Goal: Task Accomplishment & Management: Manage account settings

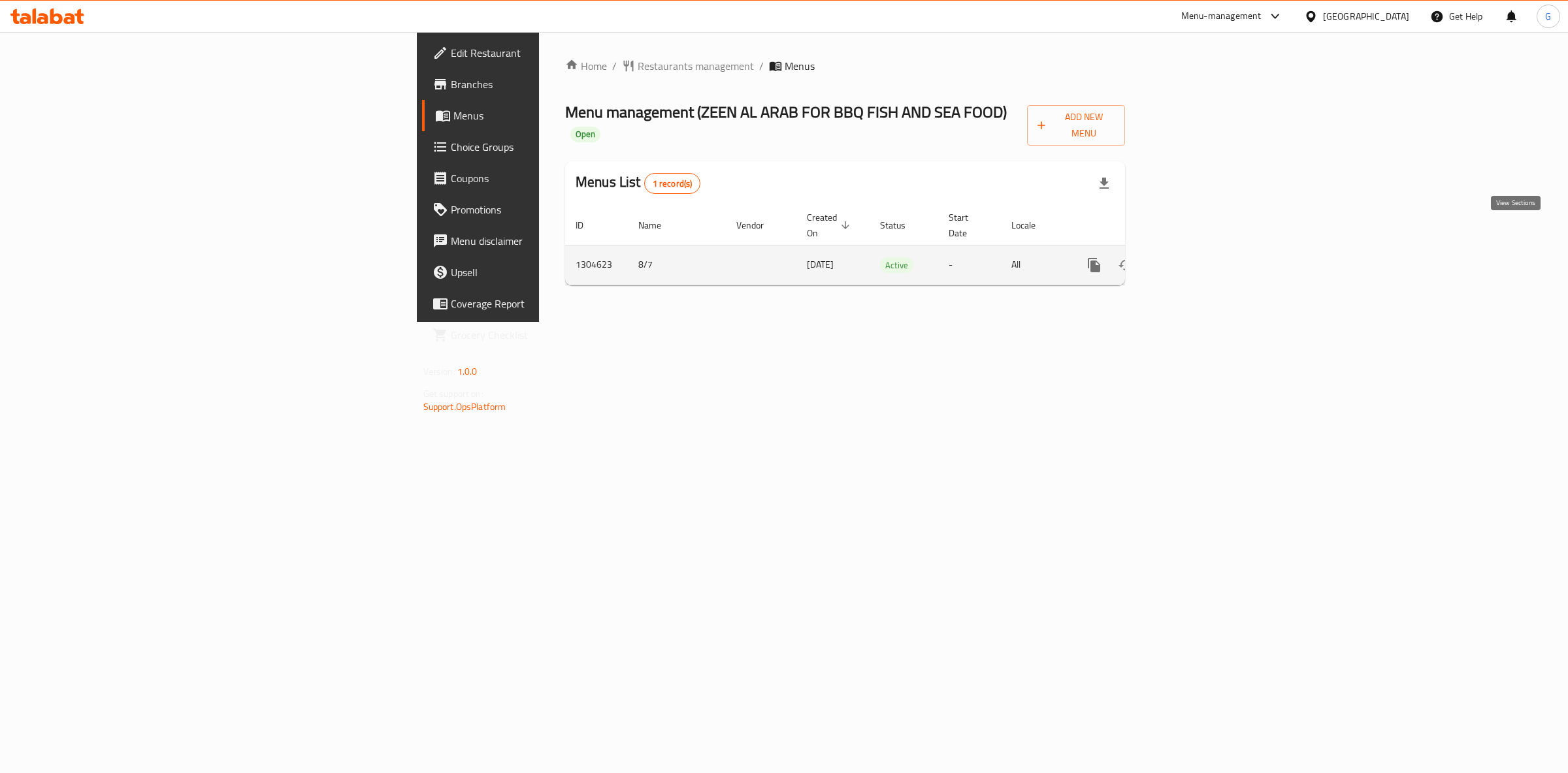
click at [1194, 259] on icon "enhanced table" at bounding box center [1188, 265] width 12 height 12
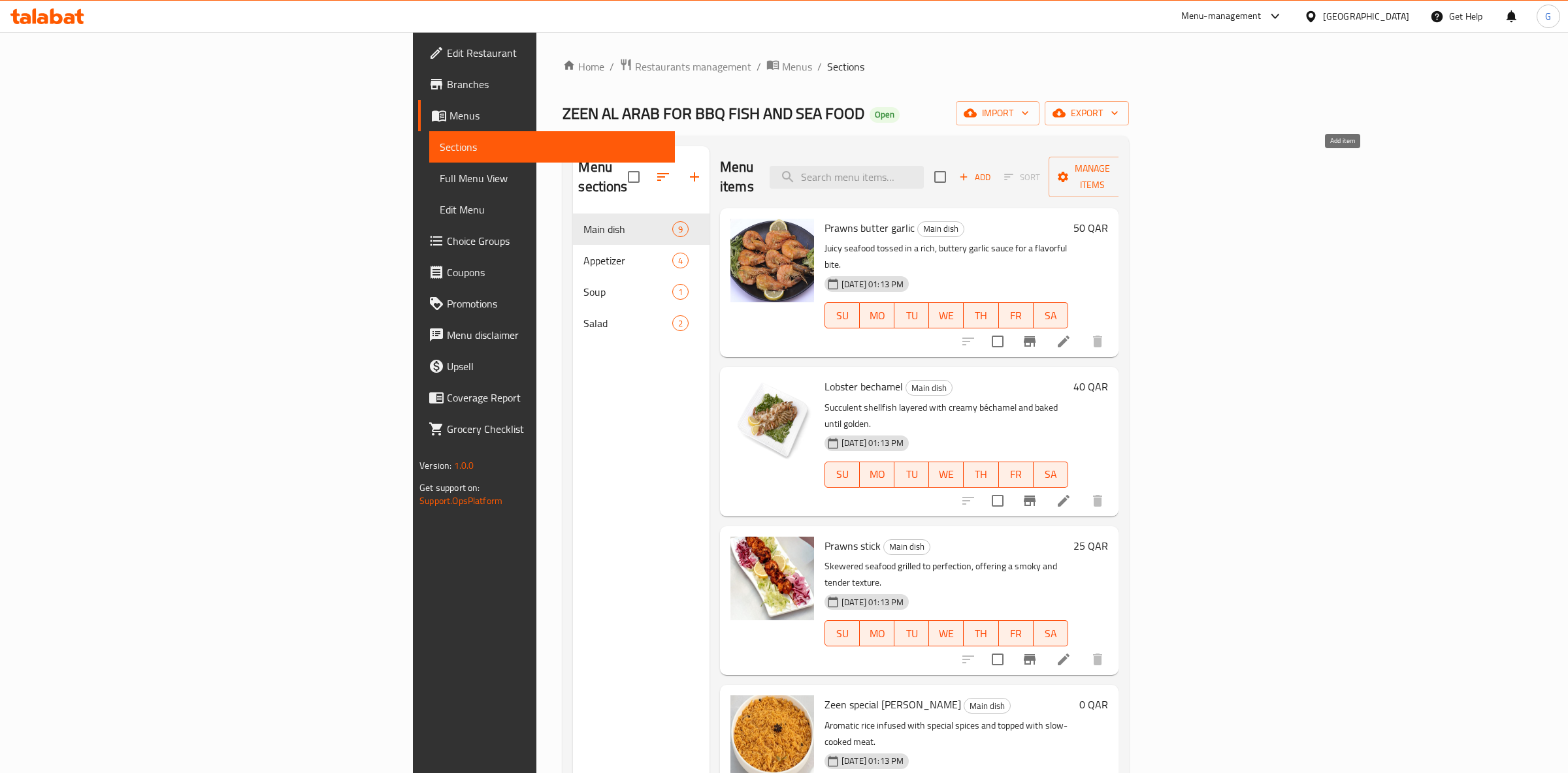
click at [970, 173] on icon "button" at bounding box center [964, 177] width 12 height 12
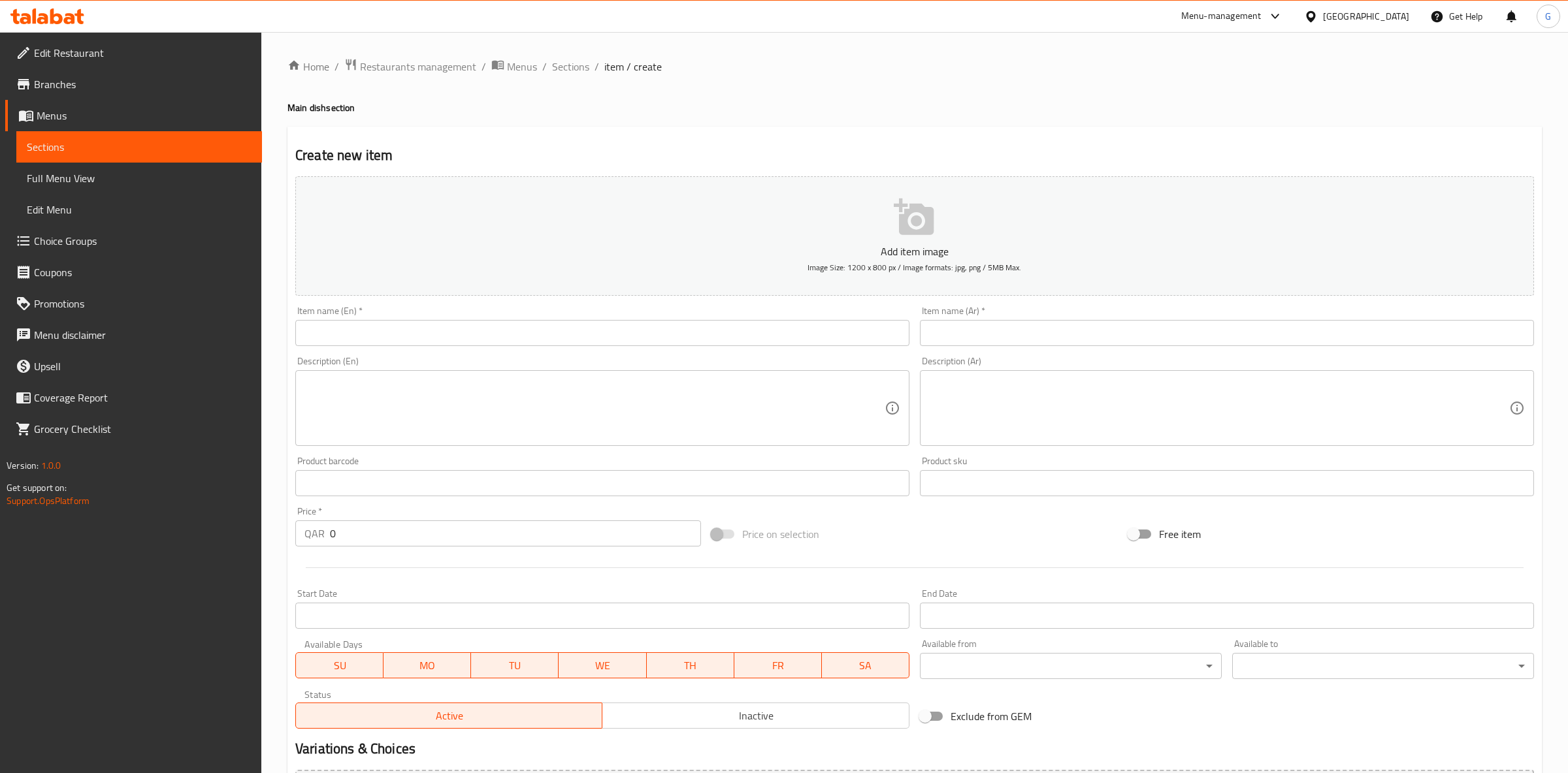
click at [551, 341] on input "text" at bounding box center [602, 333] width 615 height 26
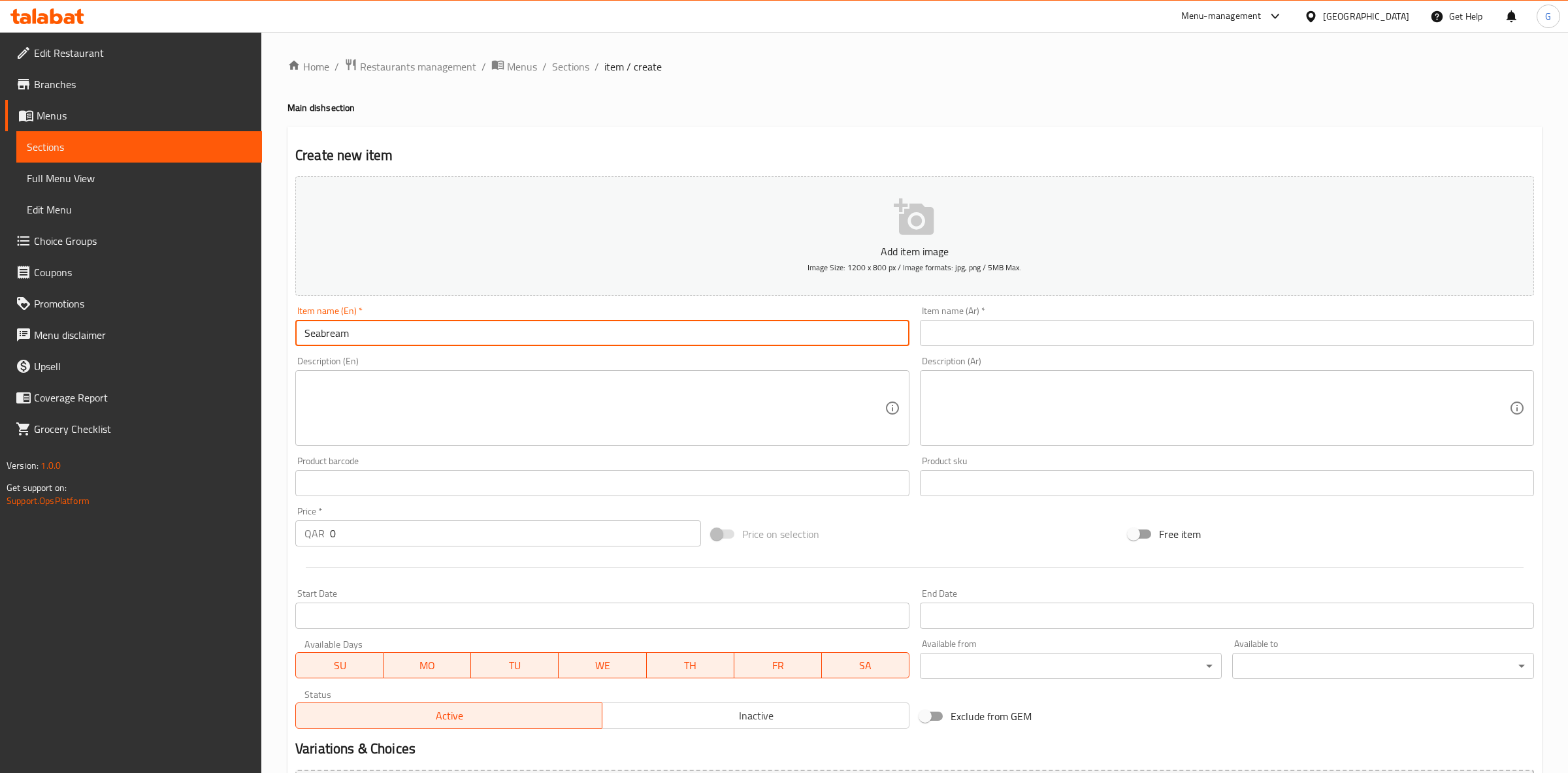
click at [442, 326] on input "Seabream" at bounding box center [602, 333] width 615 height 26
type input "Seabream"
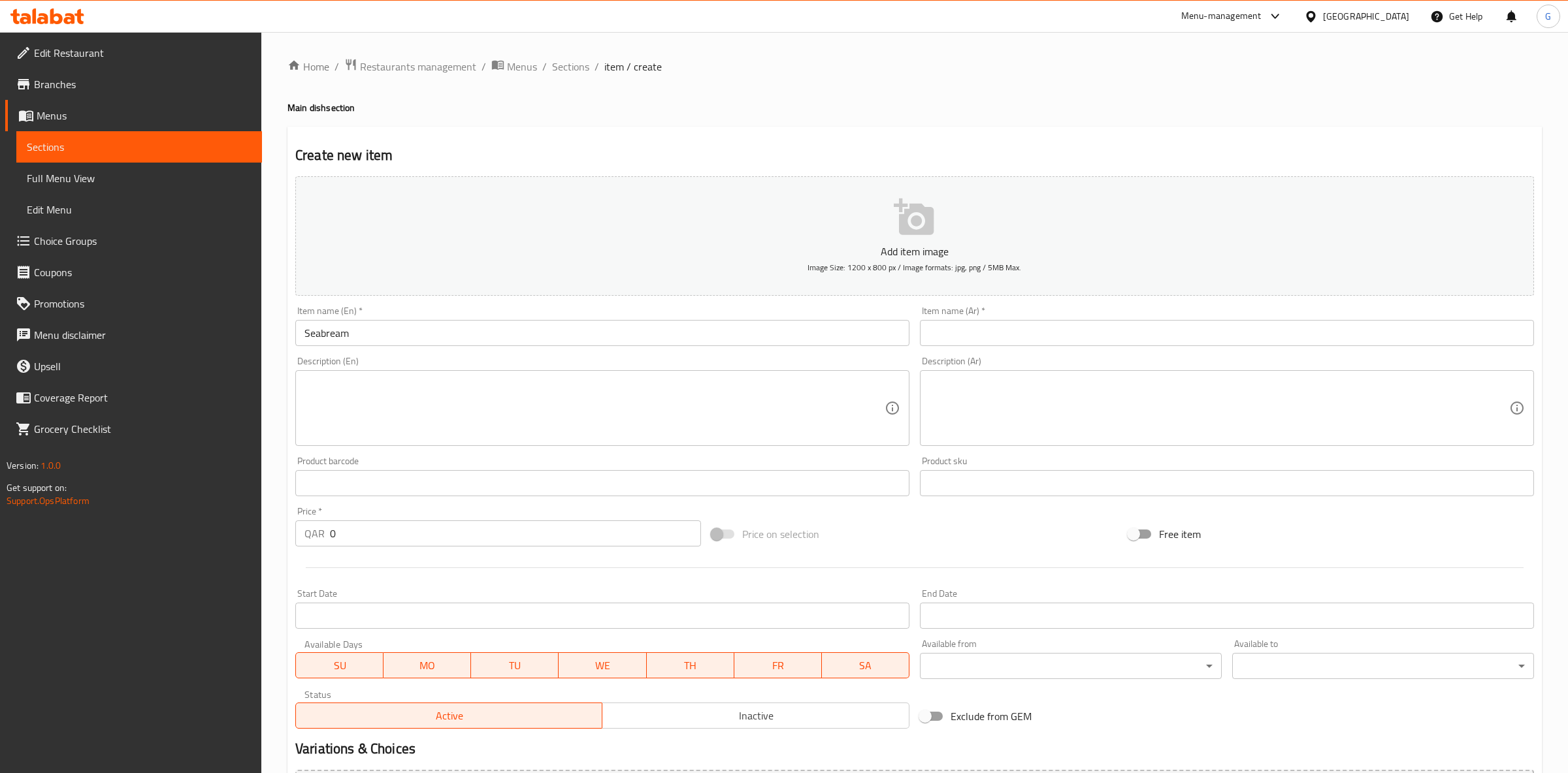
click at [1003, 334] on input "text" at bounding box center [1227, 333] width 615 height 26
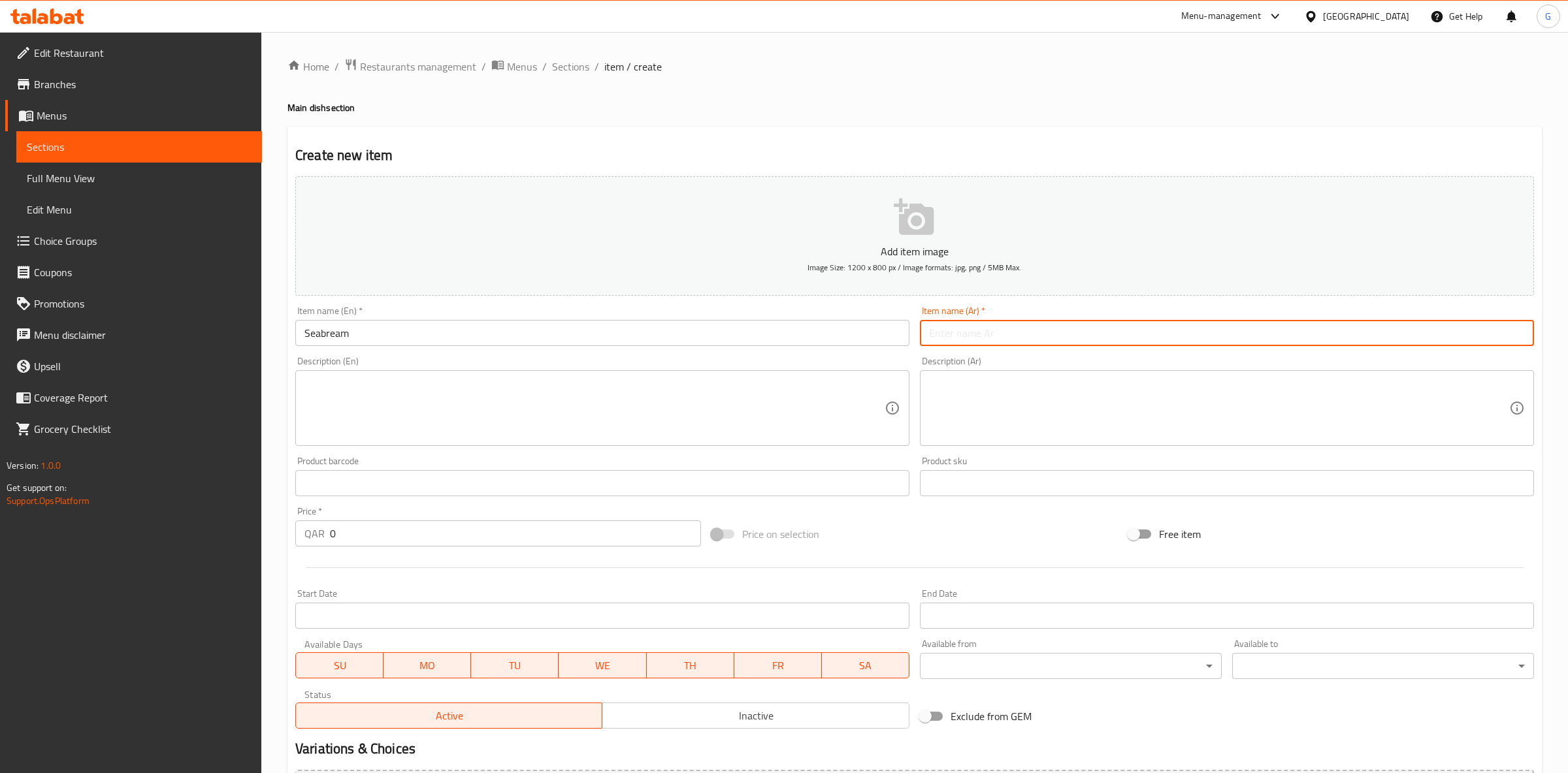
paste input "الدنيس"
type input "الدنيس"
click at [411, 407] on textarea at bounding box center [594, 408] width 580 height 62
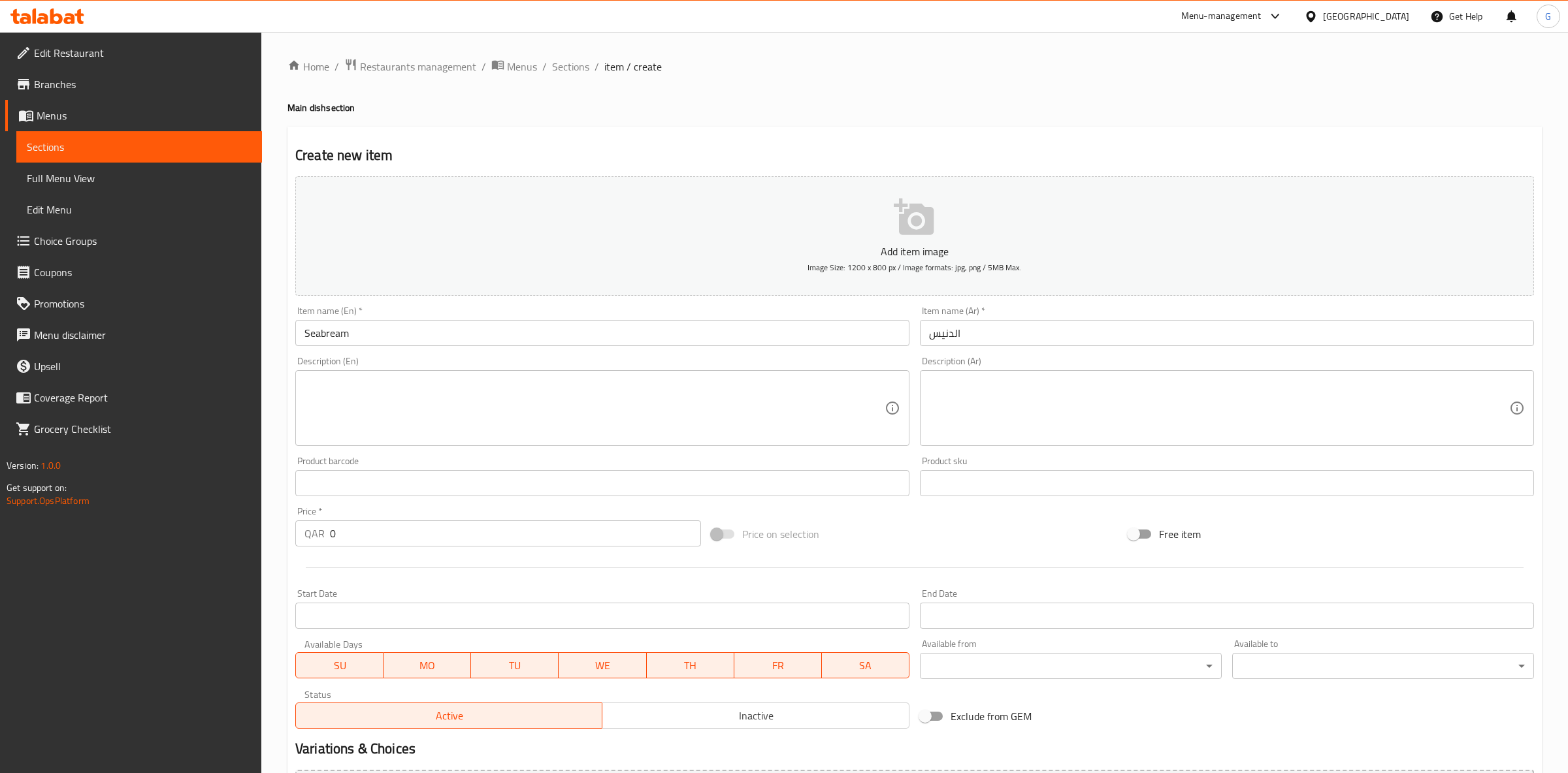
click at [494, 381] on textarea at bounding box center [594, 408] width 580 height 62
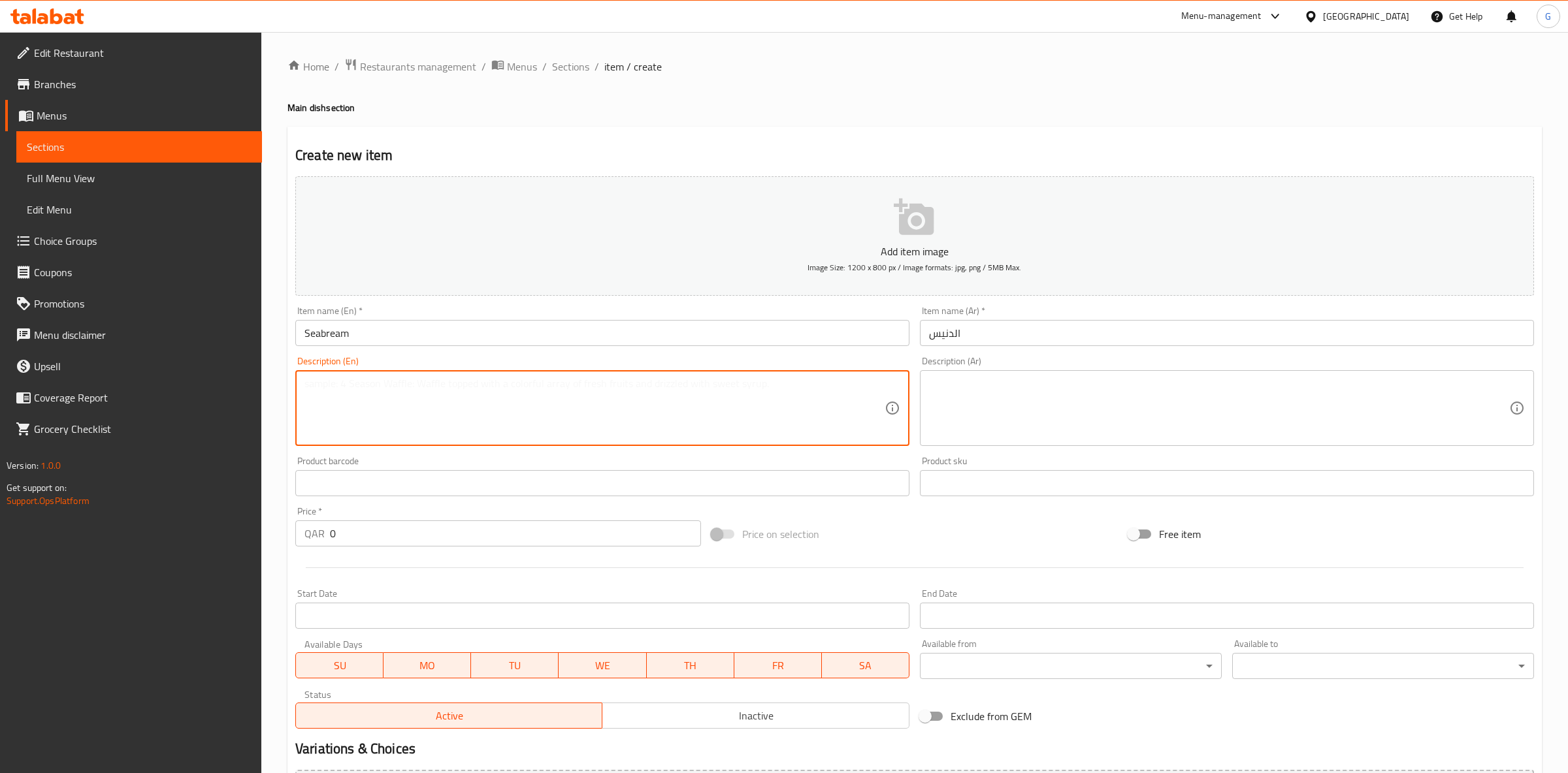
paste textarea "Delicately flavored fish with tender, flaky white meat, often grilled or baked …"
type textarea "Delicately flavored fish with tender, flaky white meat, often grilled or baked …"
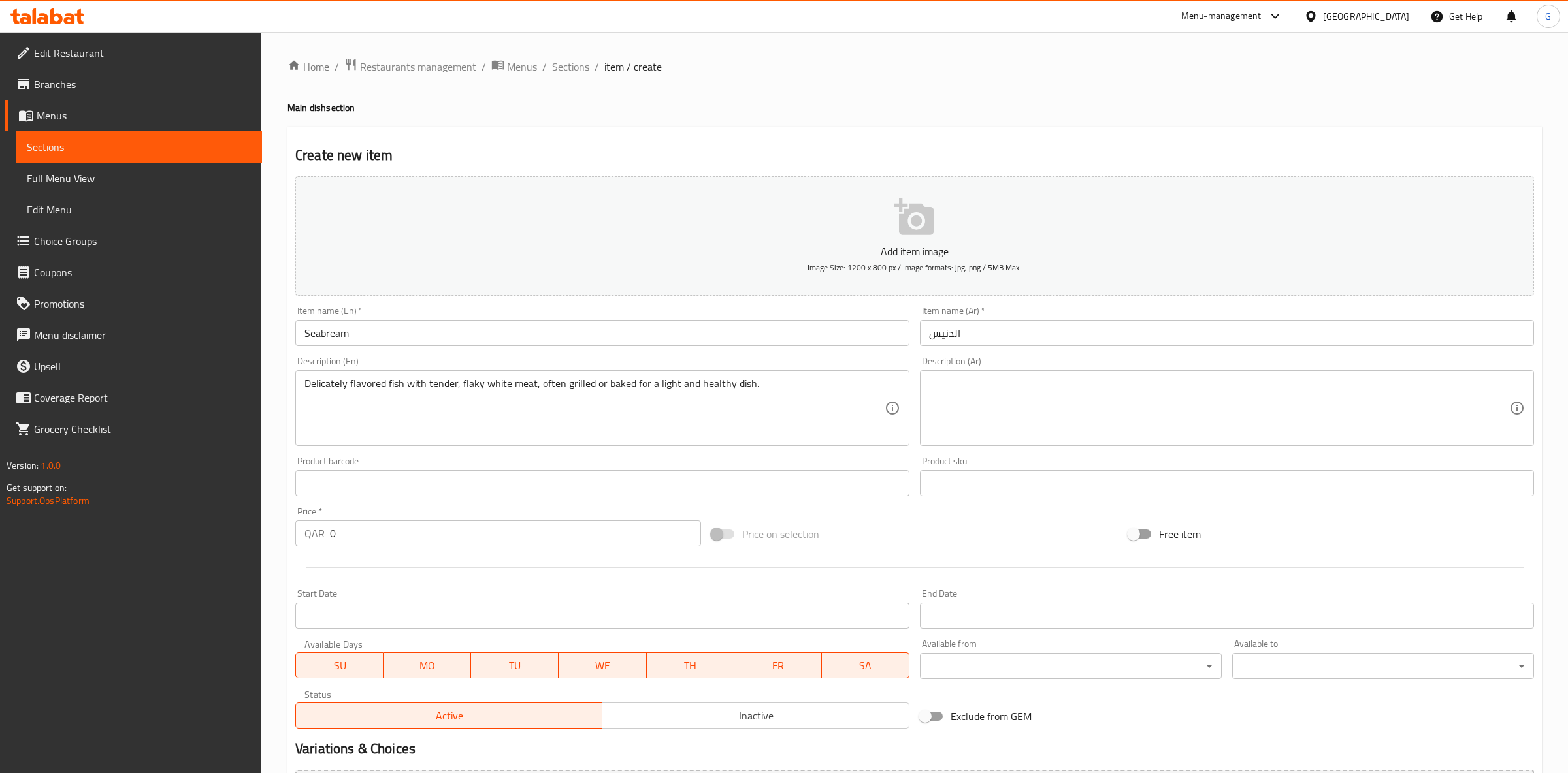
drag, startPoint x: 961, startPoint y: 393, endPoint x: 1000, endPoint y: 410, distance: 42.5
click at [960, 393] on textarea at bounding box center [1219, 408] width 580 height 62
paste textarea "سمك ذو نكهة لذيذة مع لحم أبيض طري ومتقشر، غالبًا ما يتم شويه أو خبزه للحصول على…"
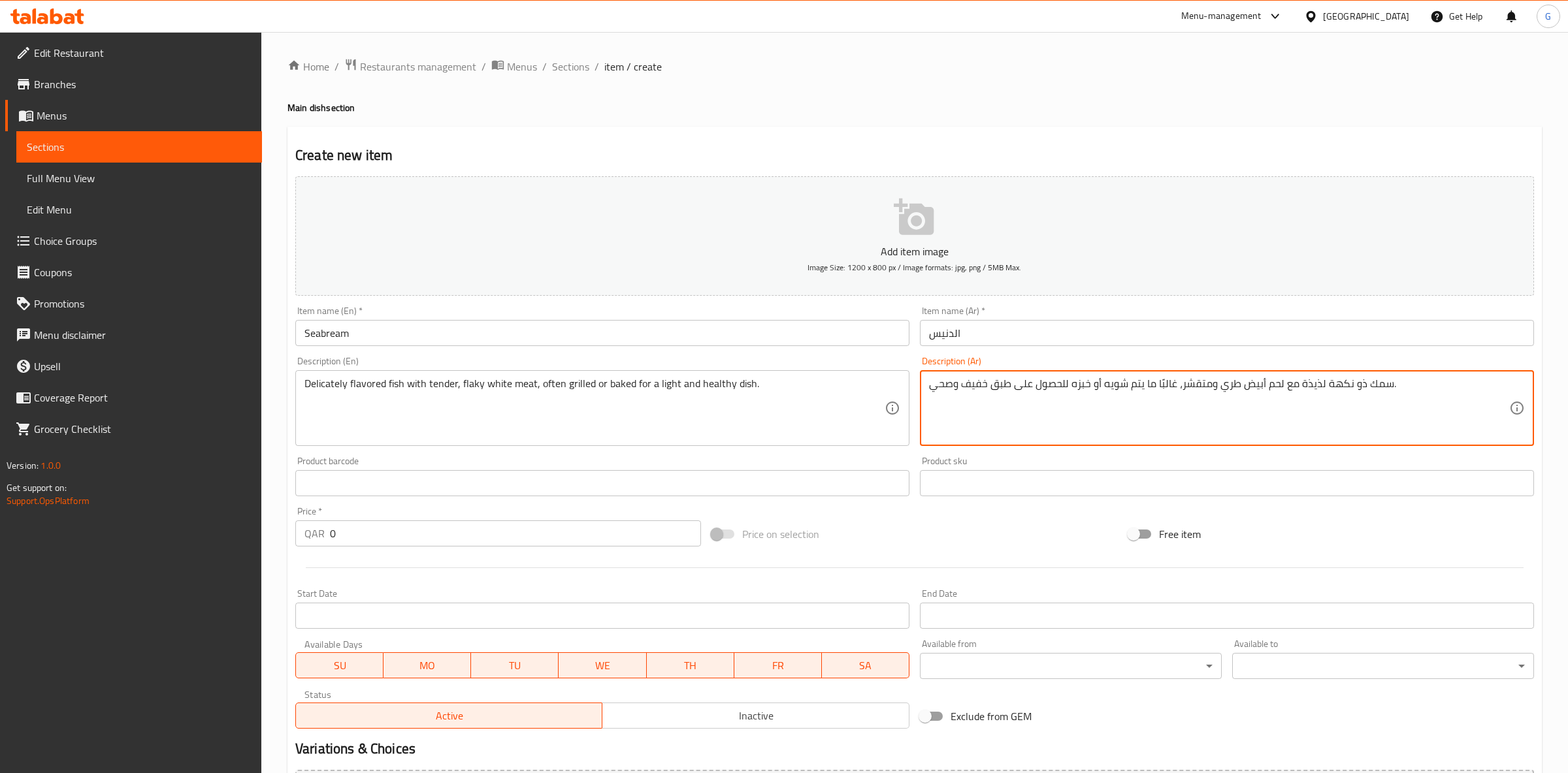
type textarea "سمك ذو نكهة لذيذة مع لحم أبيض طري ومتقشر، غالبًا ما يتم شويه أو خبزه للحصول على…"
click at [1026, 531] on div "Price on selection" at bounding box center [915, 534] width 416 height 35
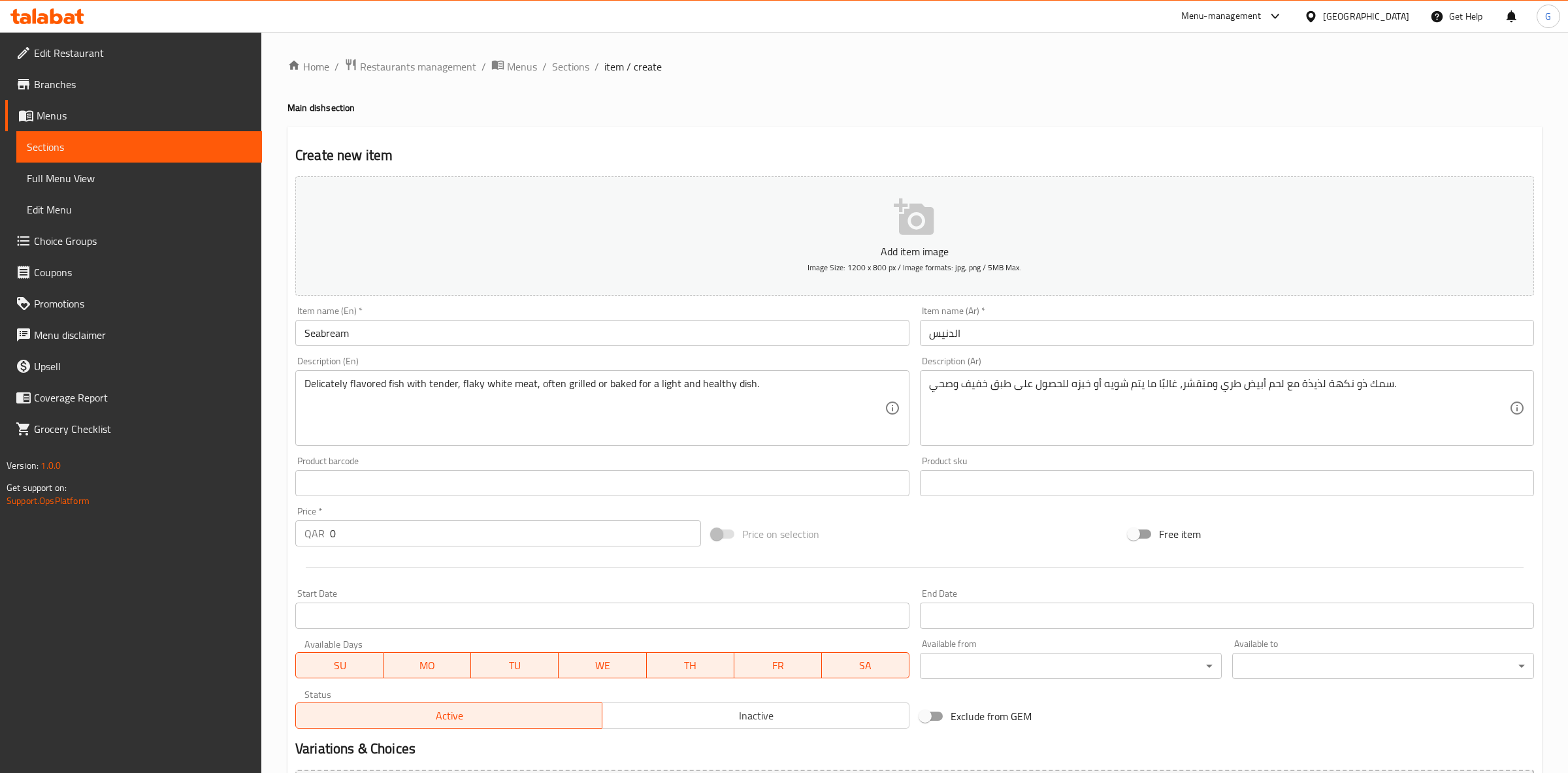
drag, startPoint x: 355, startPoint y: 530, endPoint x: 66, endPoint y: 516, distance: 289.3
click at [330, 522] on input "0" at bounding box center [515, 533] width 371 height 26
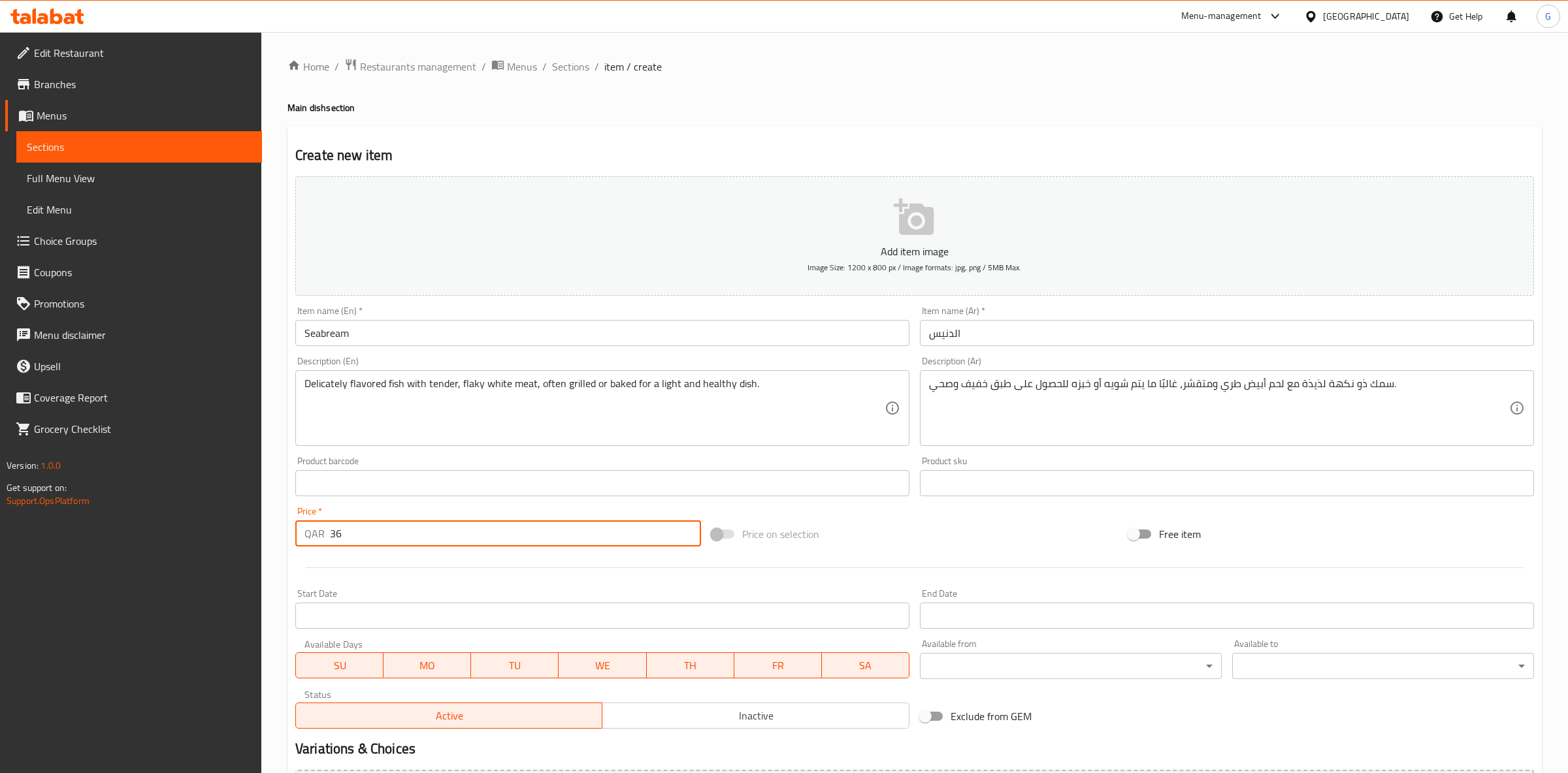
scroll to position [148, 0]
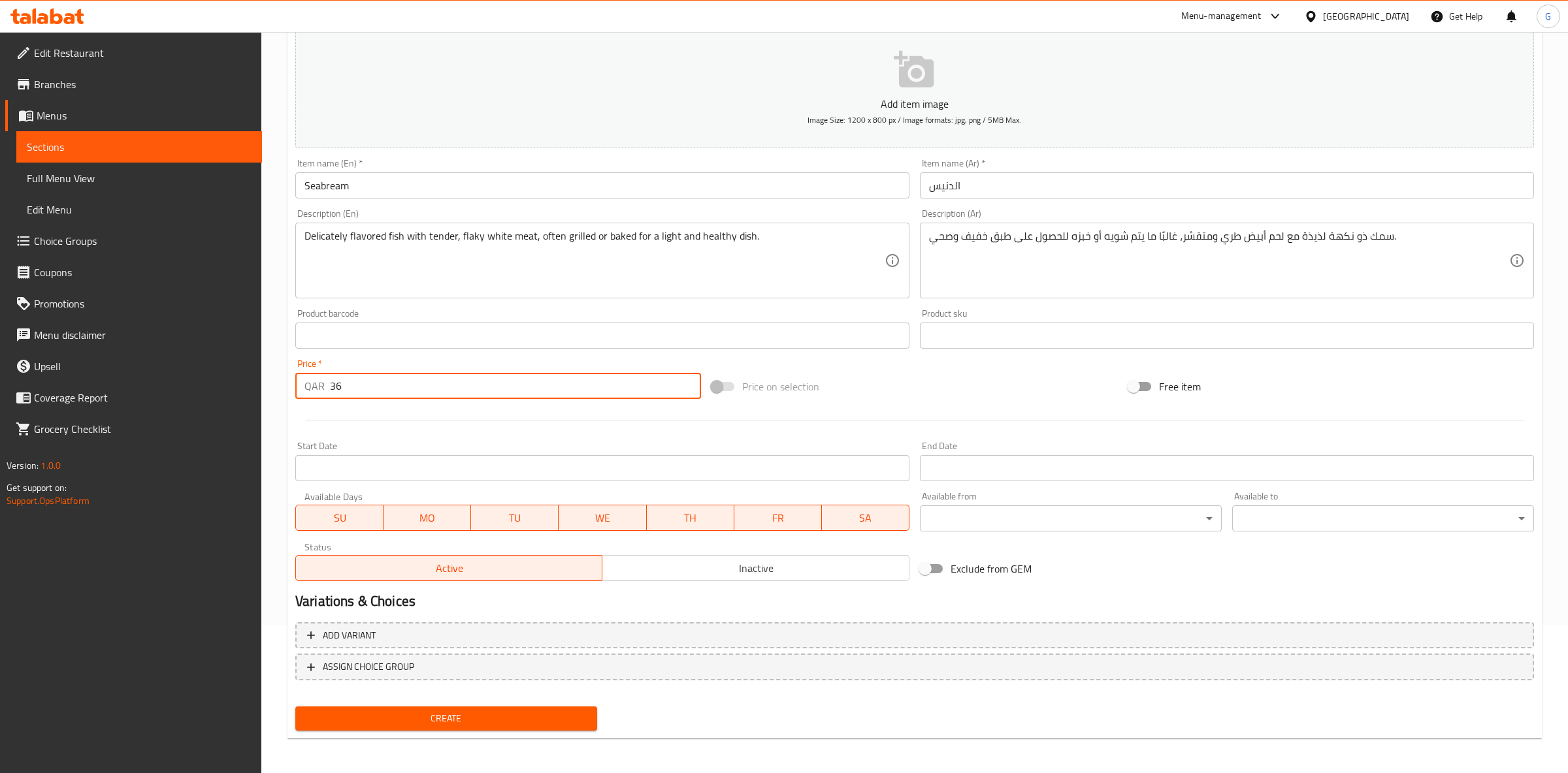
type input "36"
click at [429, 738] on div "Home / Restaurants management / Menus / Sections / item / create Main dish sect…" at bounding box center [915, 329] width 1254 height 839
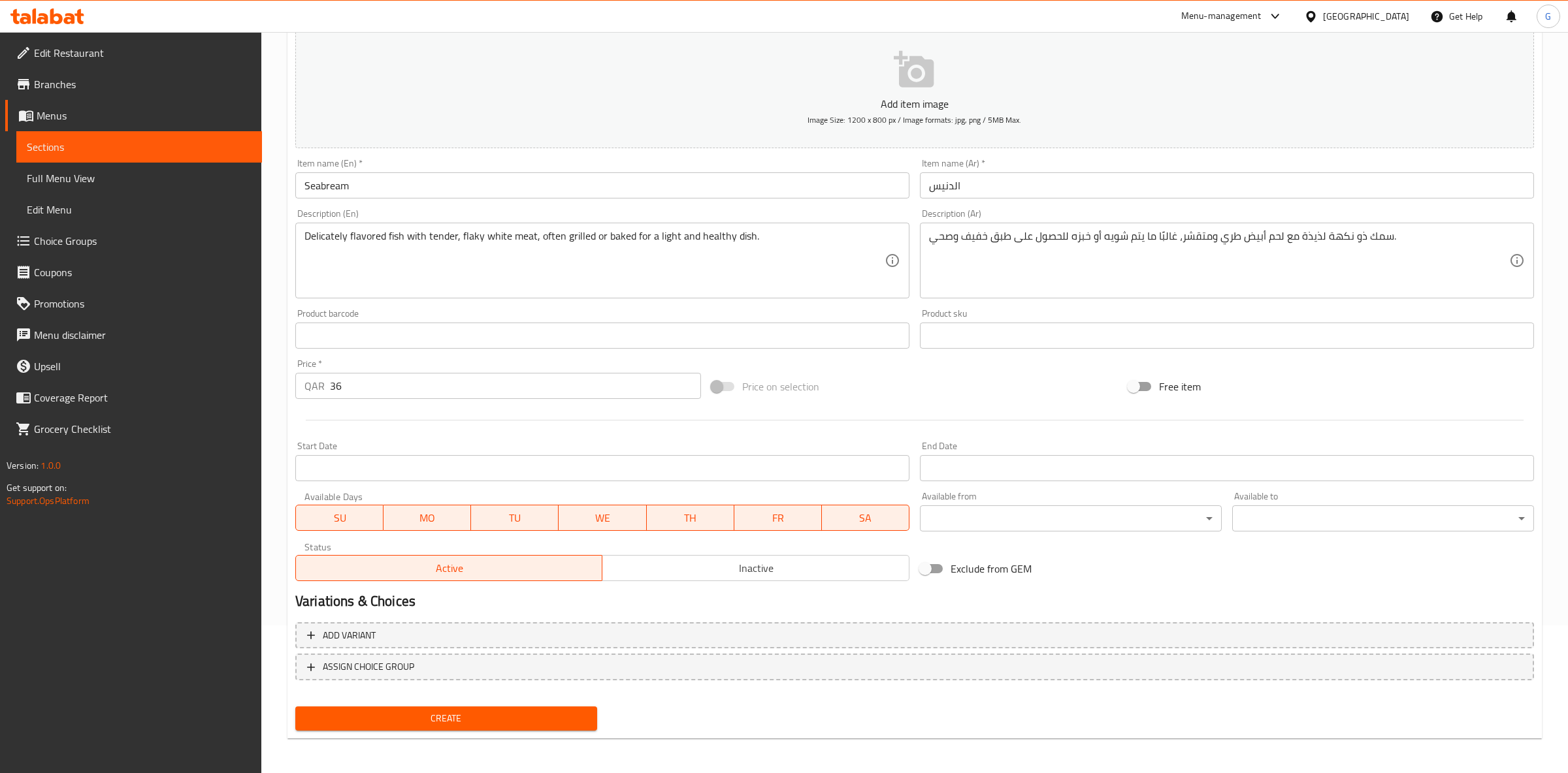
click at [433, 729] on div "Create" at bounding box center [445, 718] width 312 height 35
click at [436, 719] on span "Create" at bounding box center [446, 718] width 281 height 16
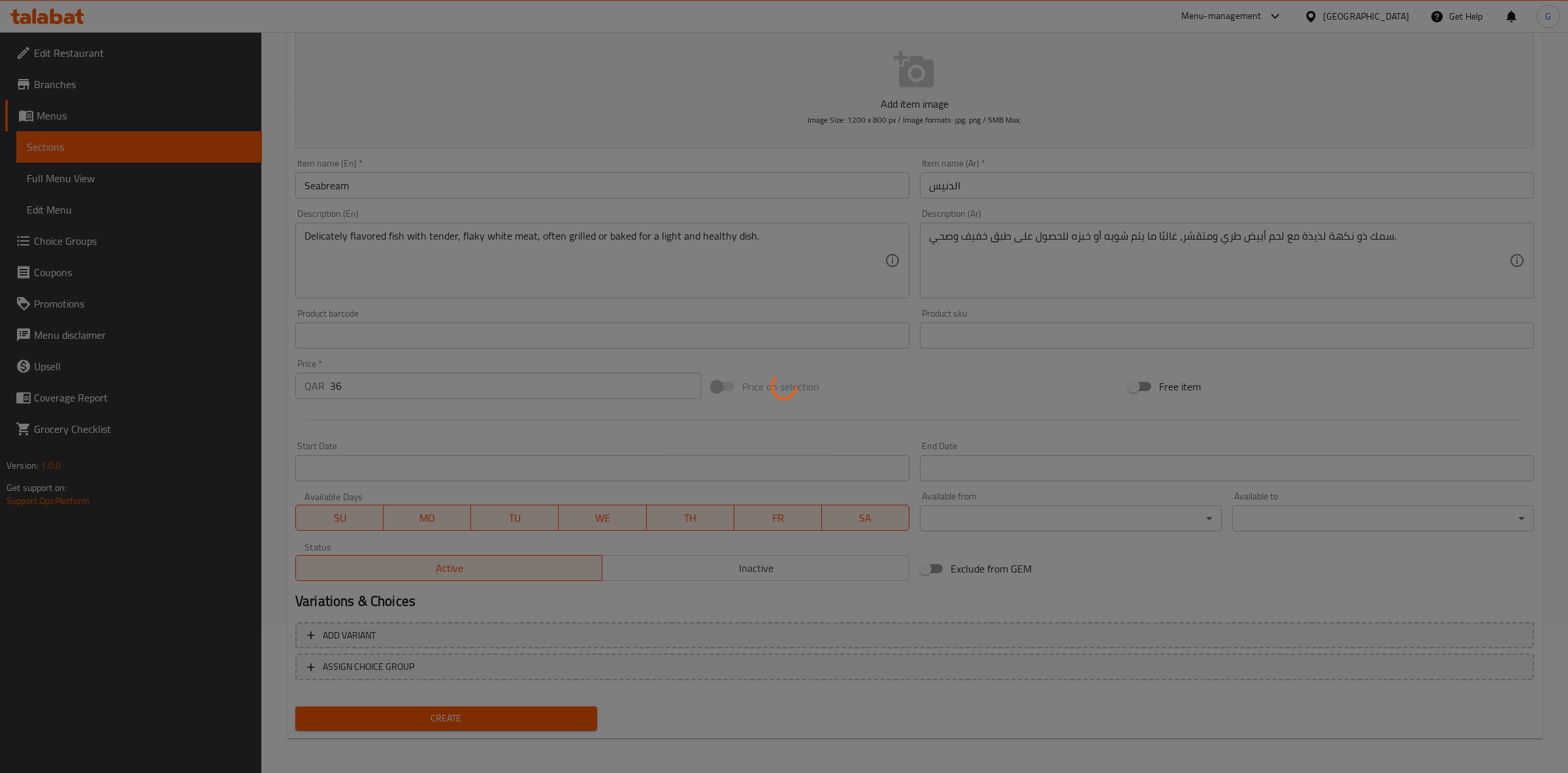
type input "0"
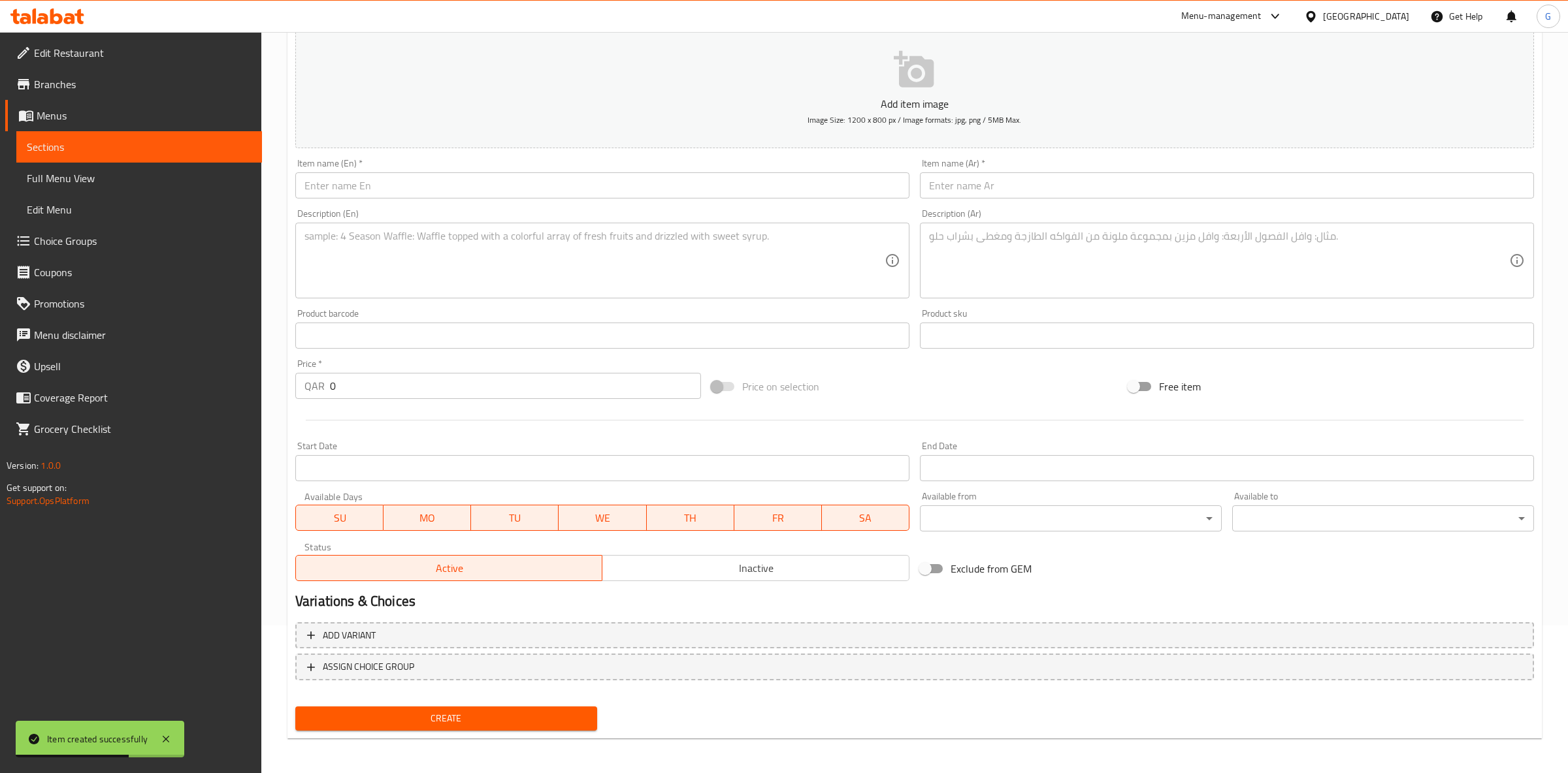
click at [95, 180] on span "Full Menu View" at bounding box center [139, 178] width 225 height 16
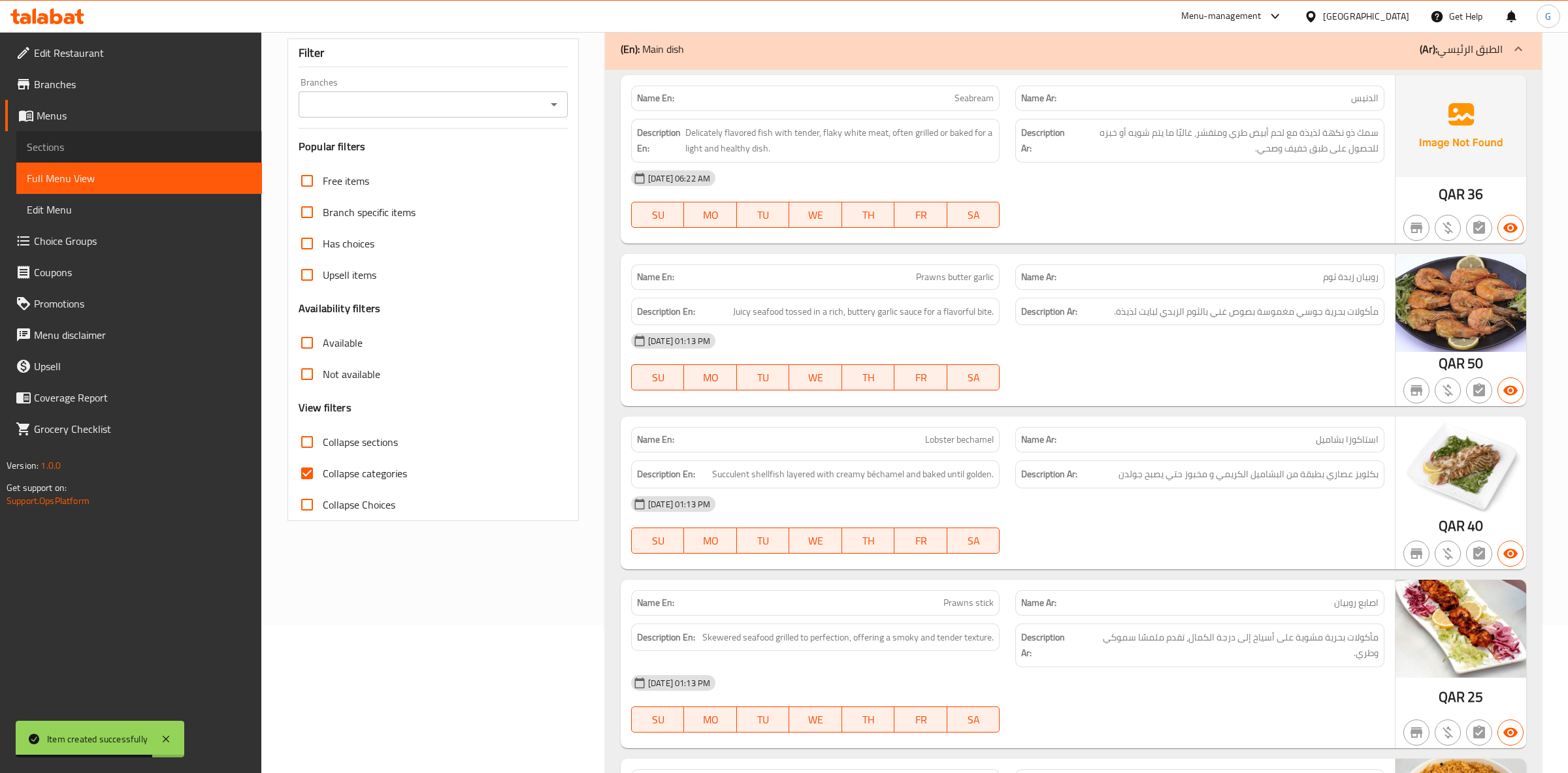
click at [88, 144] on span "Sections" at bounding box center [139, 147] width 225 height 16
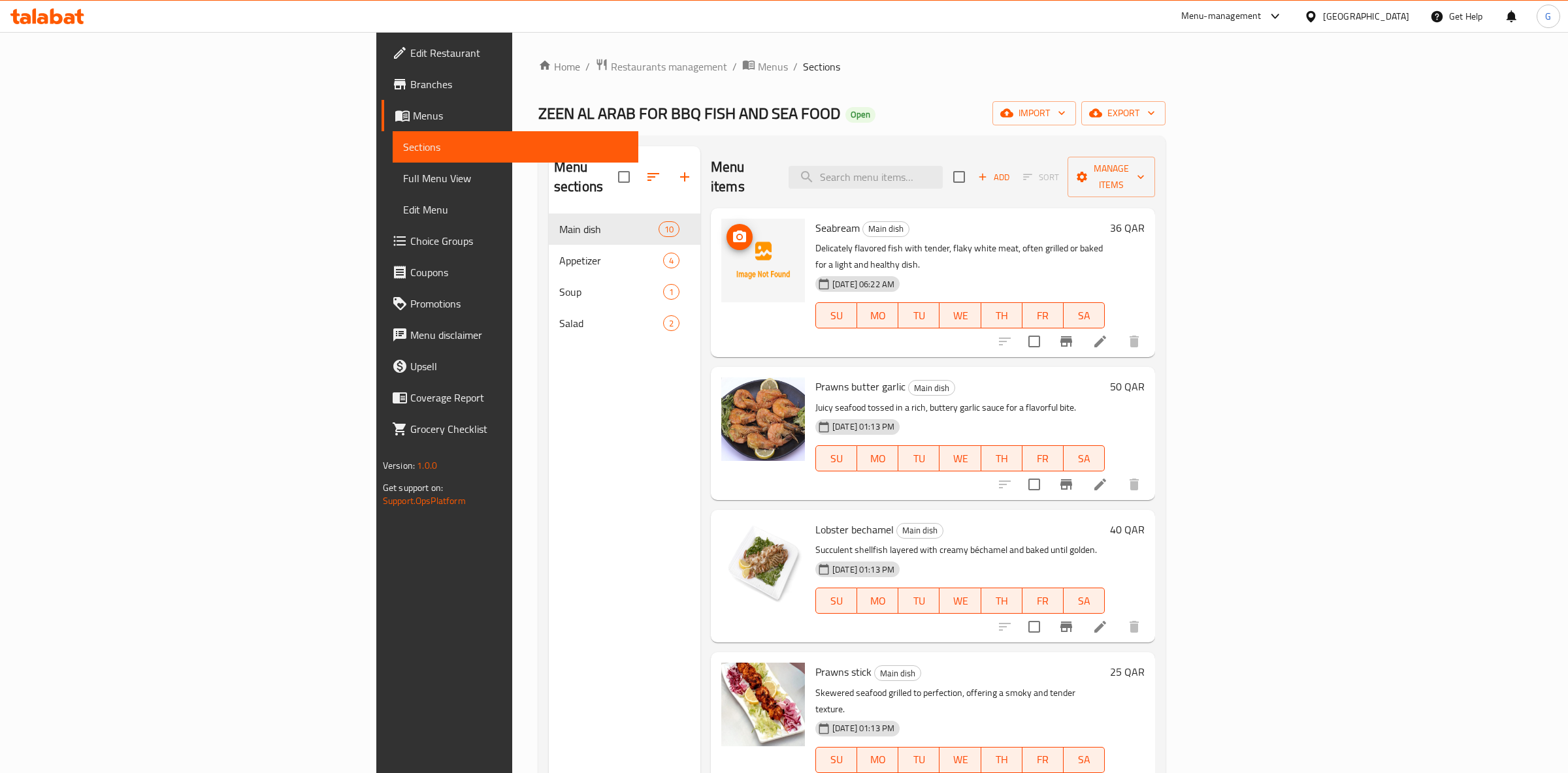
click at [721, 245] on img at bounding box center [762, 260] width 84 height 84
click at [721, 219] on img at bounding box center [762, 260] width 84 height 84
click at [721, 219] on div at bounding box center [762, 260] width 84 height 84
click at [732, 229] on icon "upload picture" at bounding box center [740, 237] width 16 height 16
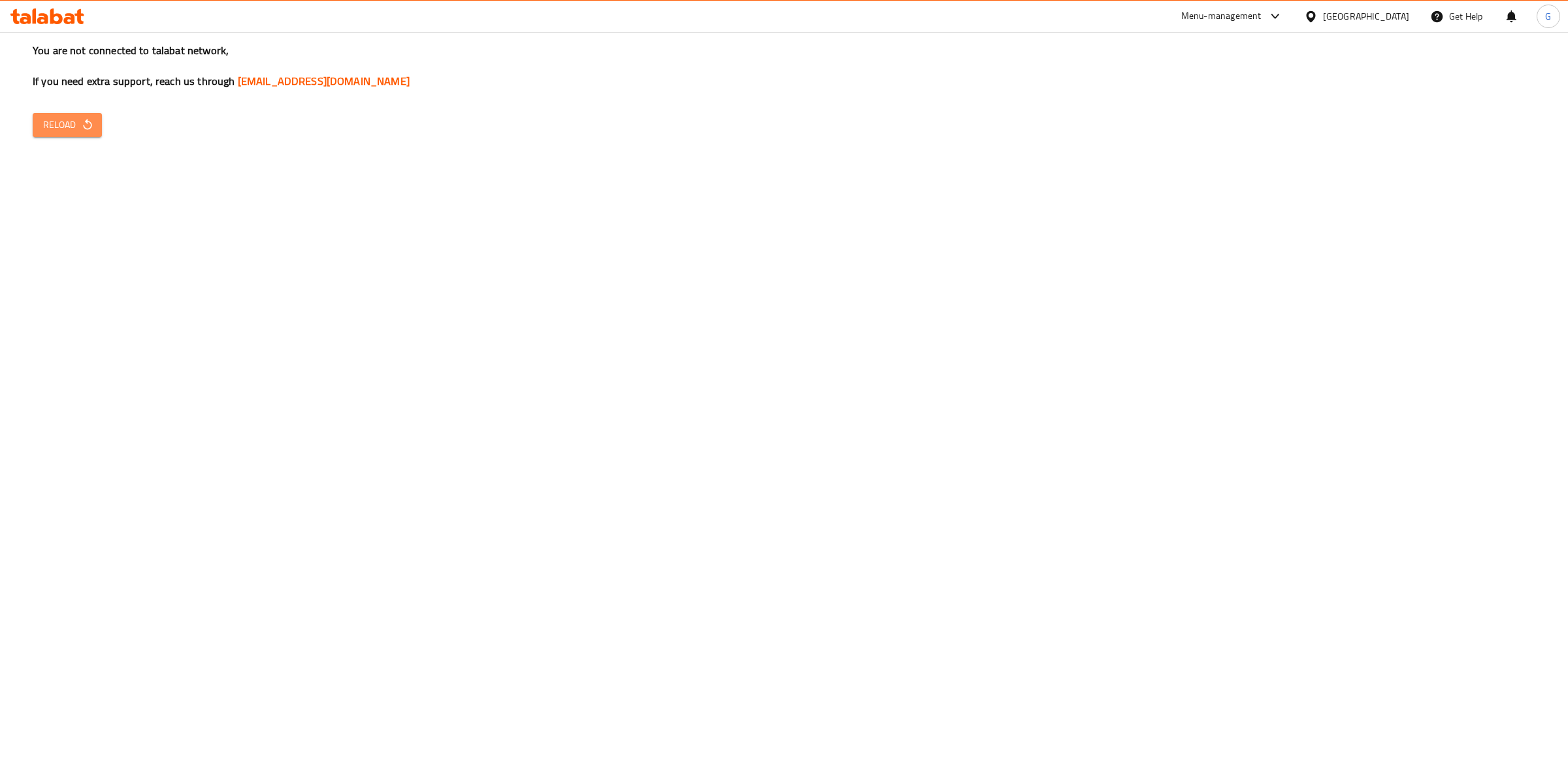
click at [52, 115] on button "Reload" at bounding box center [68, 125] width 69 height 24
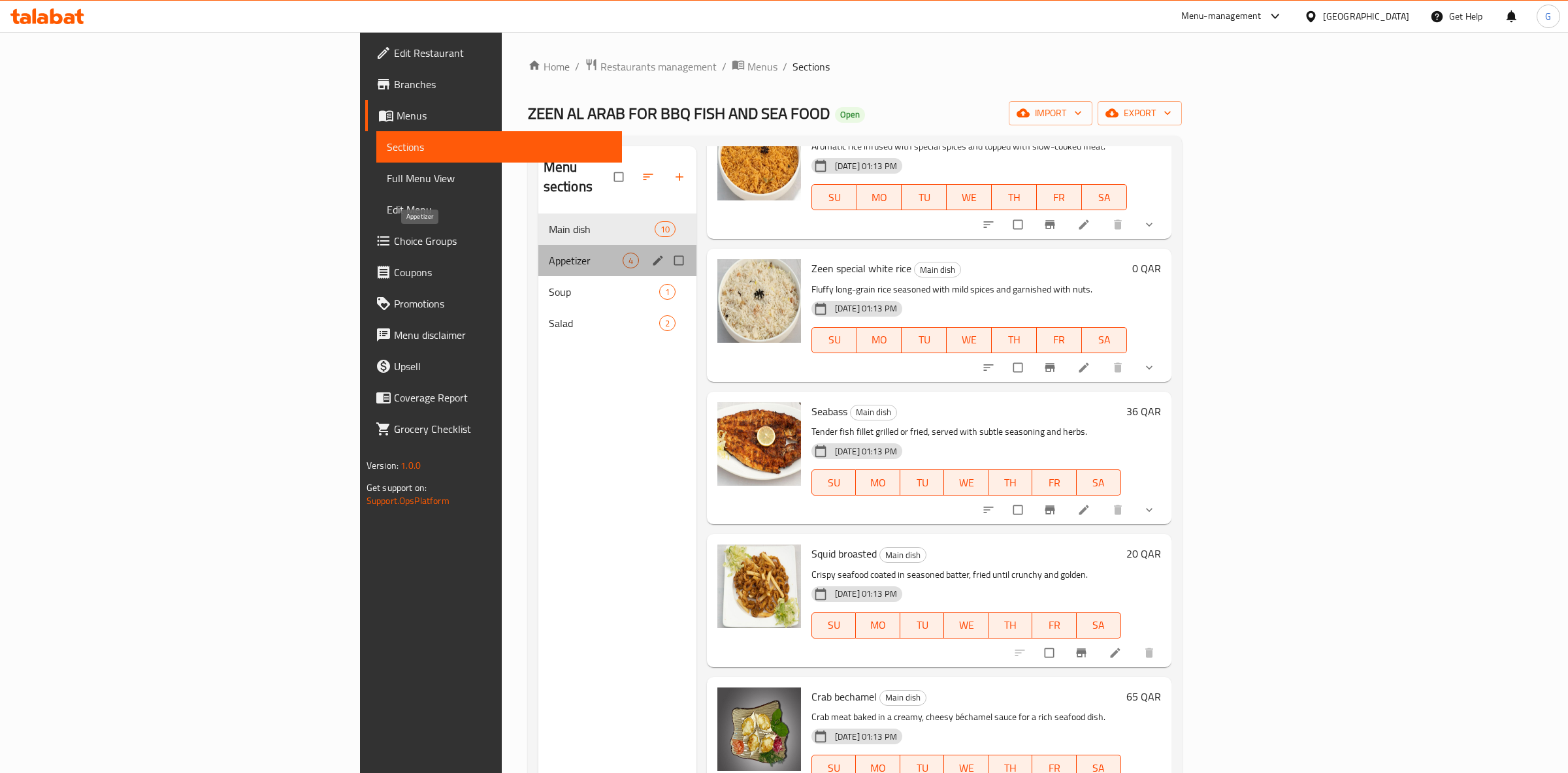
click at [549, 253] on span "Appetizer" at bounding box center [585, 260] width 74 height 16
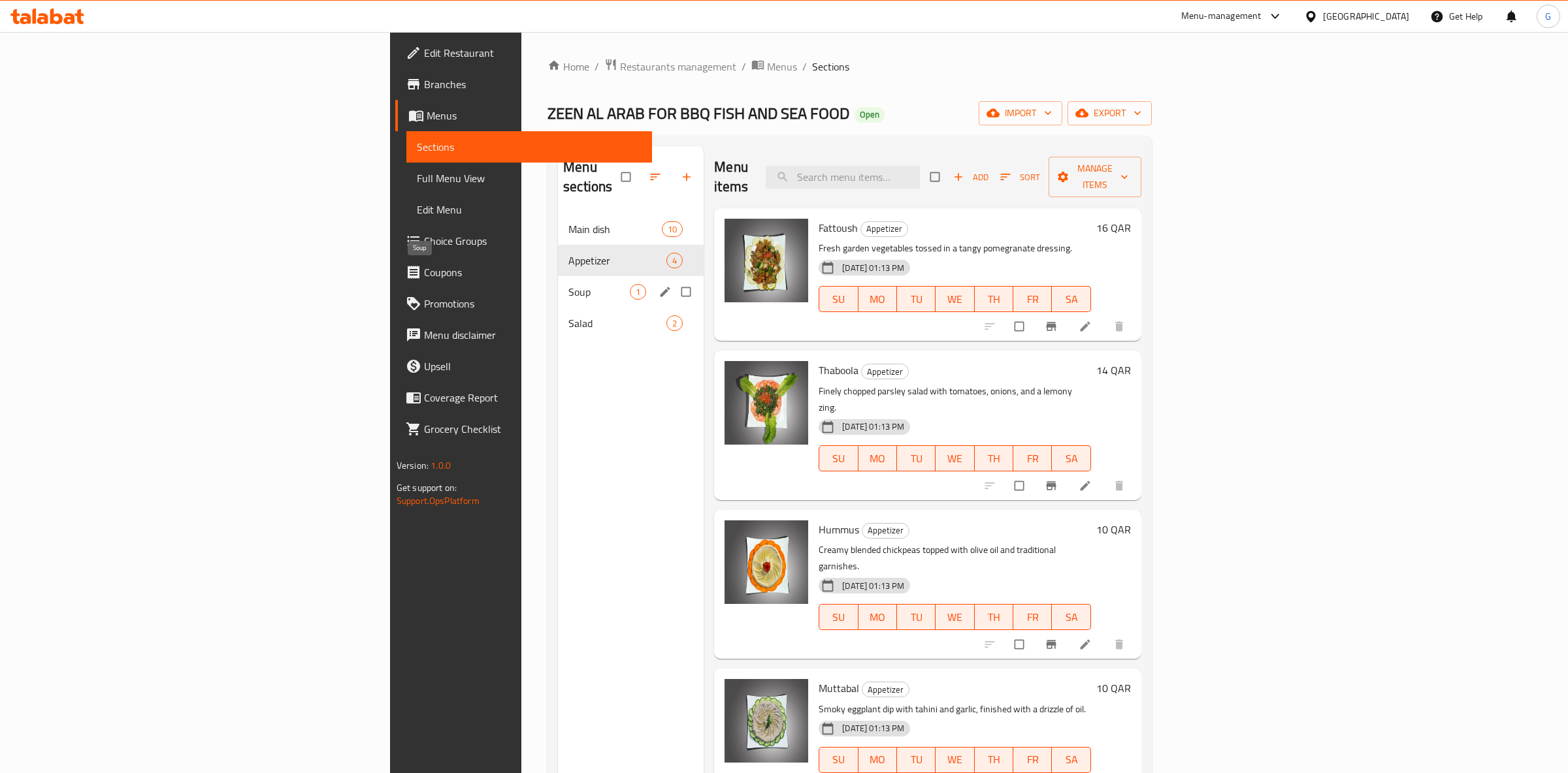
click at [569, 284] on span "Soup" at bounding box center [599, 291] width 62 height 16
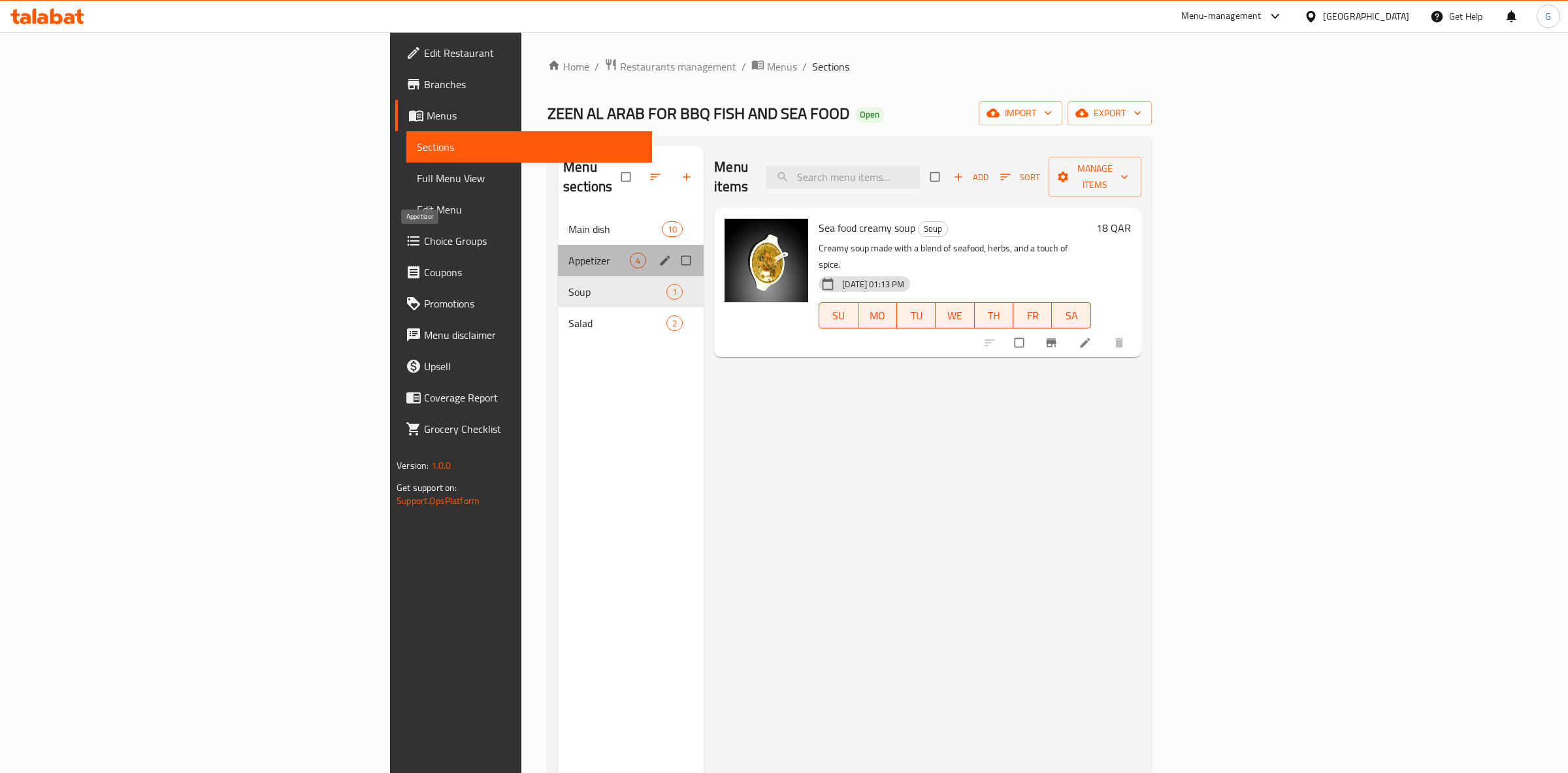
click at [569, 253] on span "Appetizer" at bounding box center [599, 260] width 62 height 16
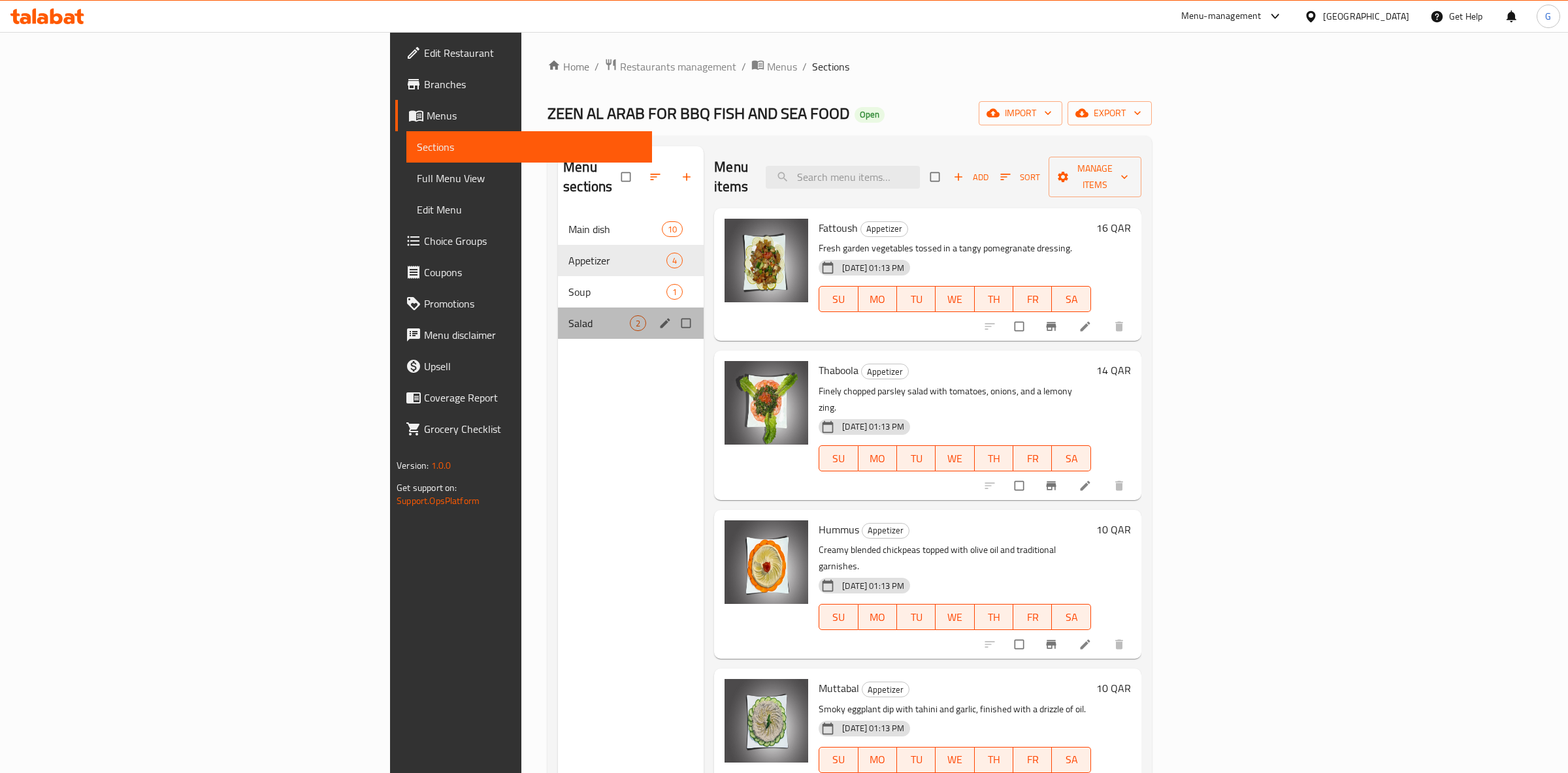
click at [558, 308] on div "Salad 2" at bounding box center [631, 323] width 145 height 31
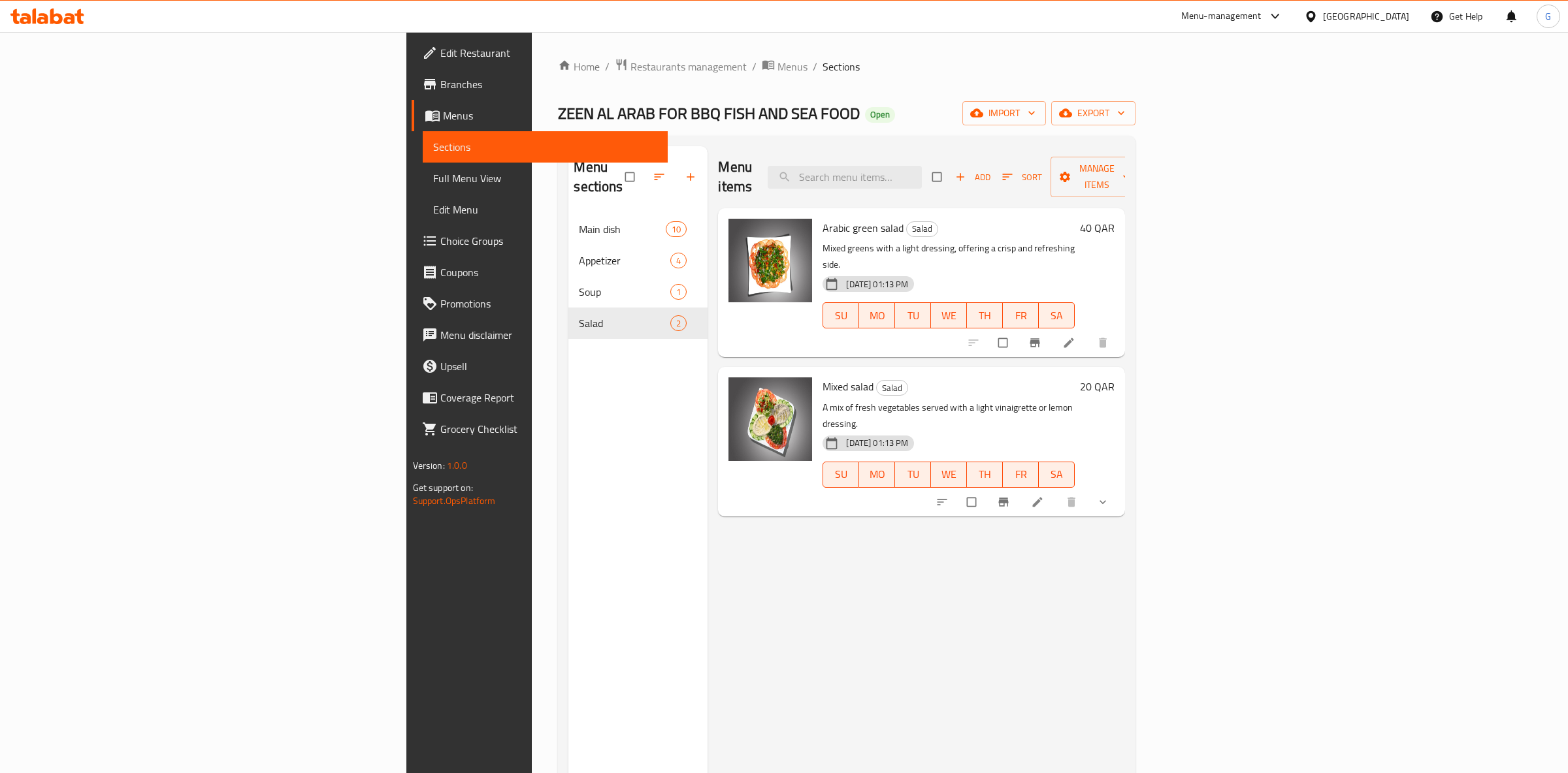
click at [1089, 332] on li at bounding box center [1070, 342] width 36 height 21
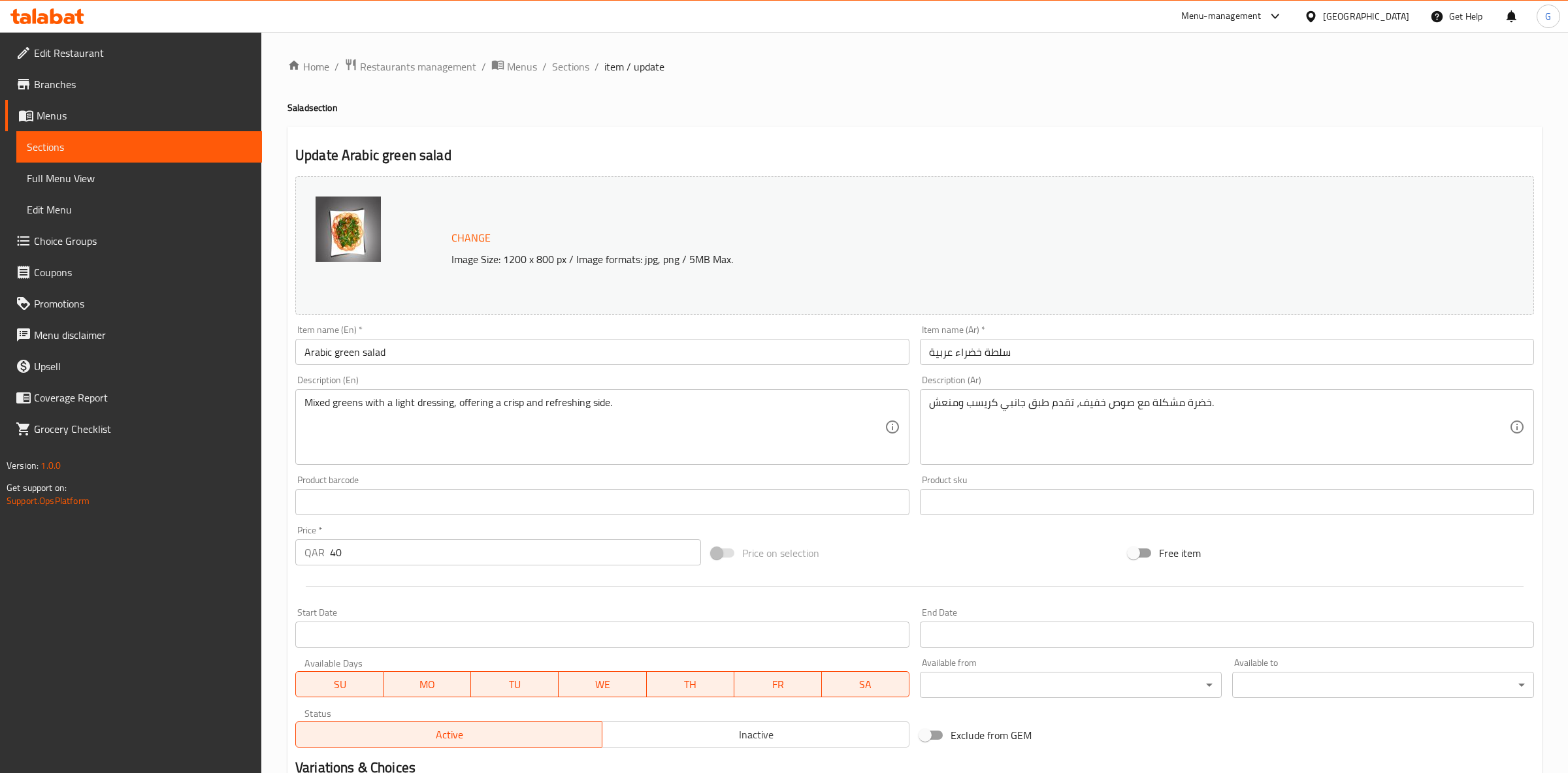
scroll to position [167, 0]
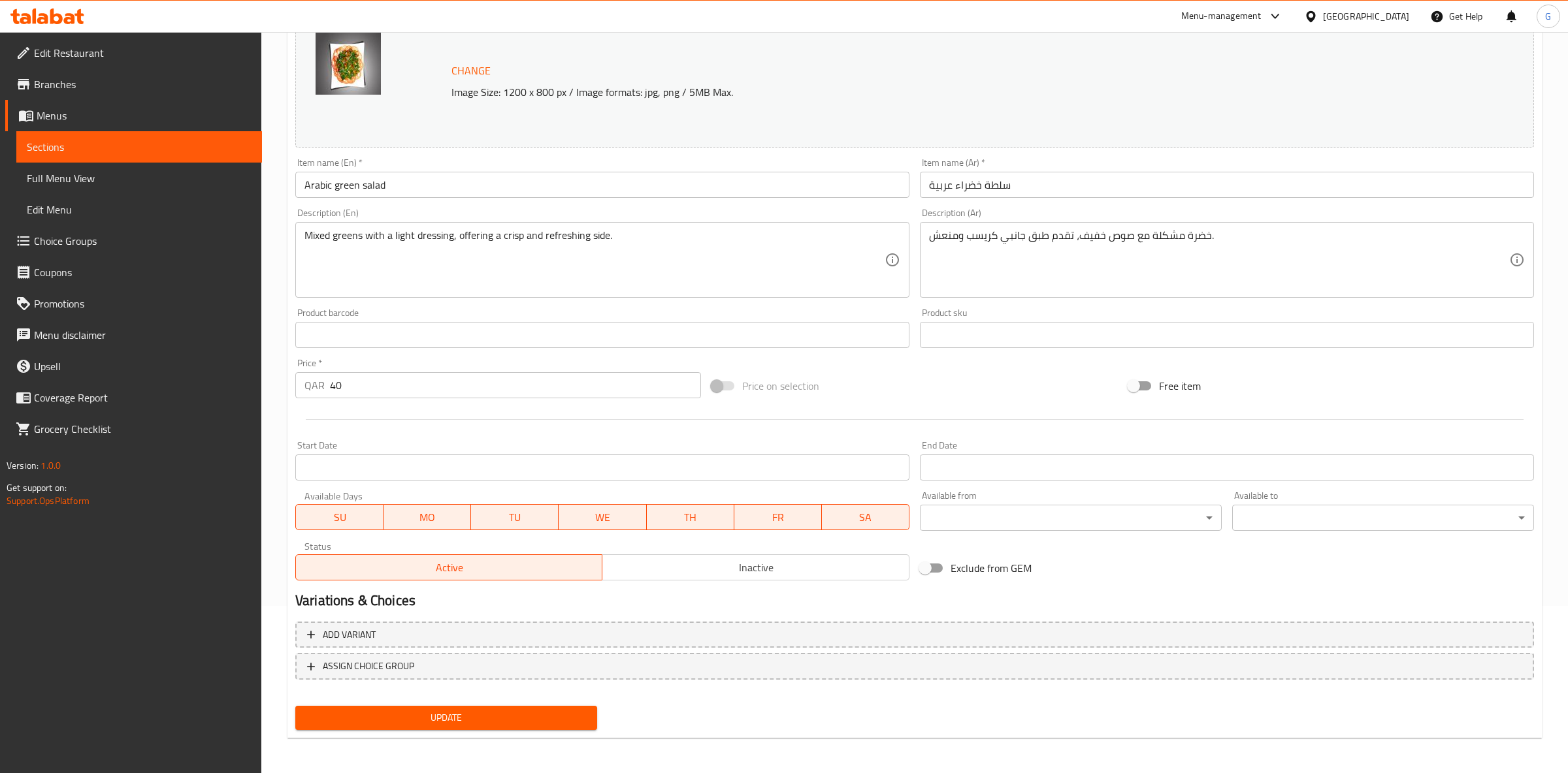
drag, startPoint x: 406, startPoint y: 378, endPoint x: 176, endPoint y: 388, distance: 230.2
click at [330, 390] on input "40" at bounding box center [515, 385] width 371 height 26
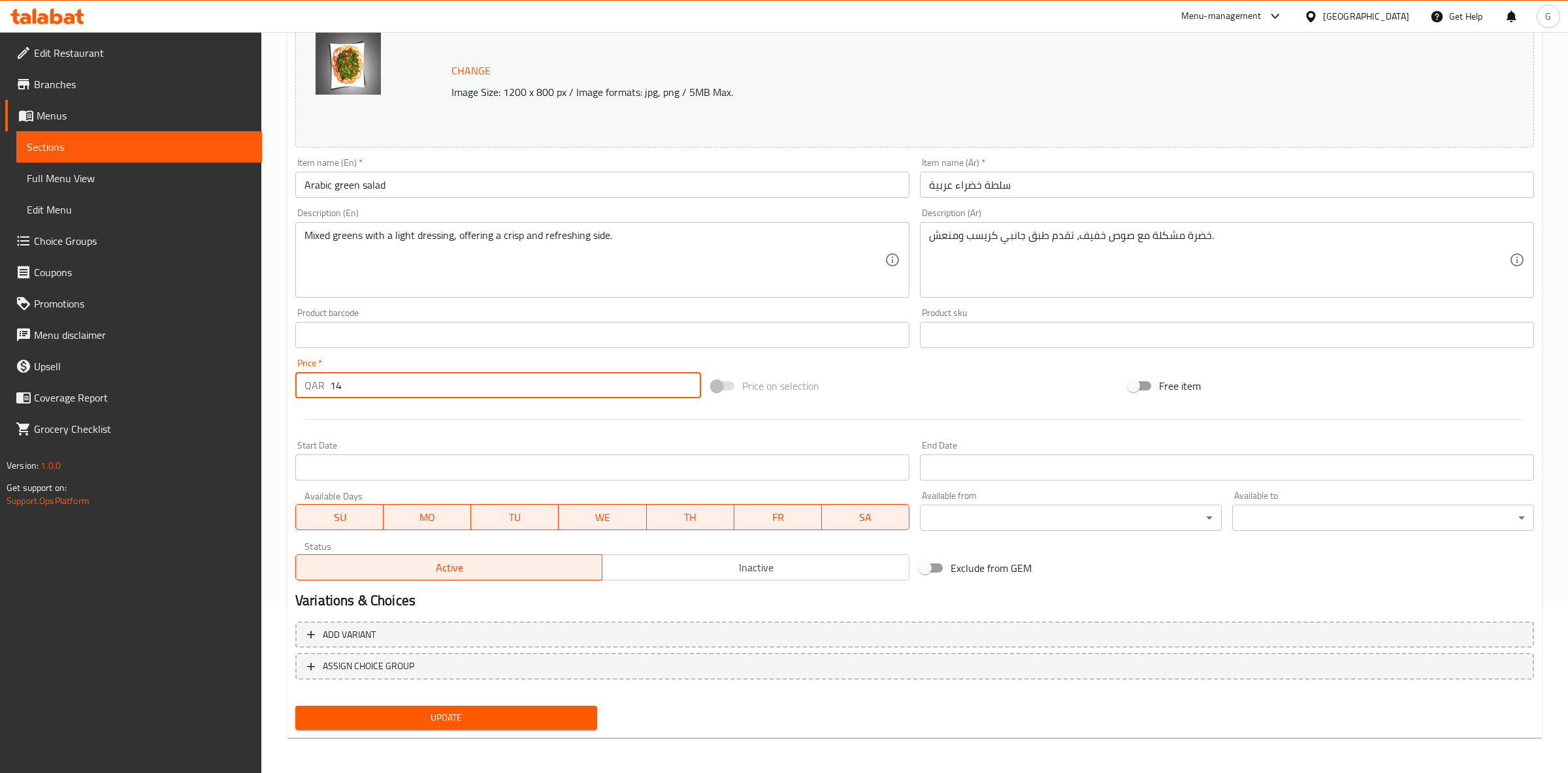
type input "14"
drag, startPoint x: 548, startPoint y: 729, endPoint x: 552, endPoint y: 721, distance: 8.9
click at [548, 727] on div "Update" at bounding box center [445, 717] width 312 height 35
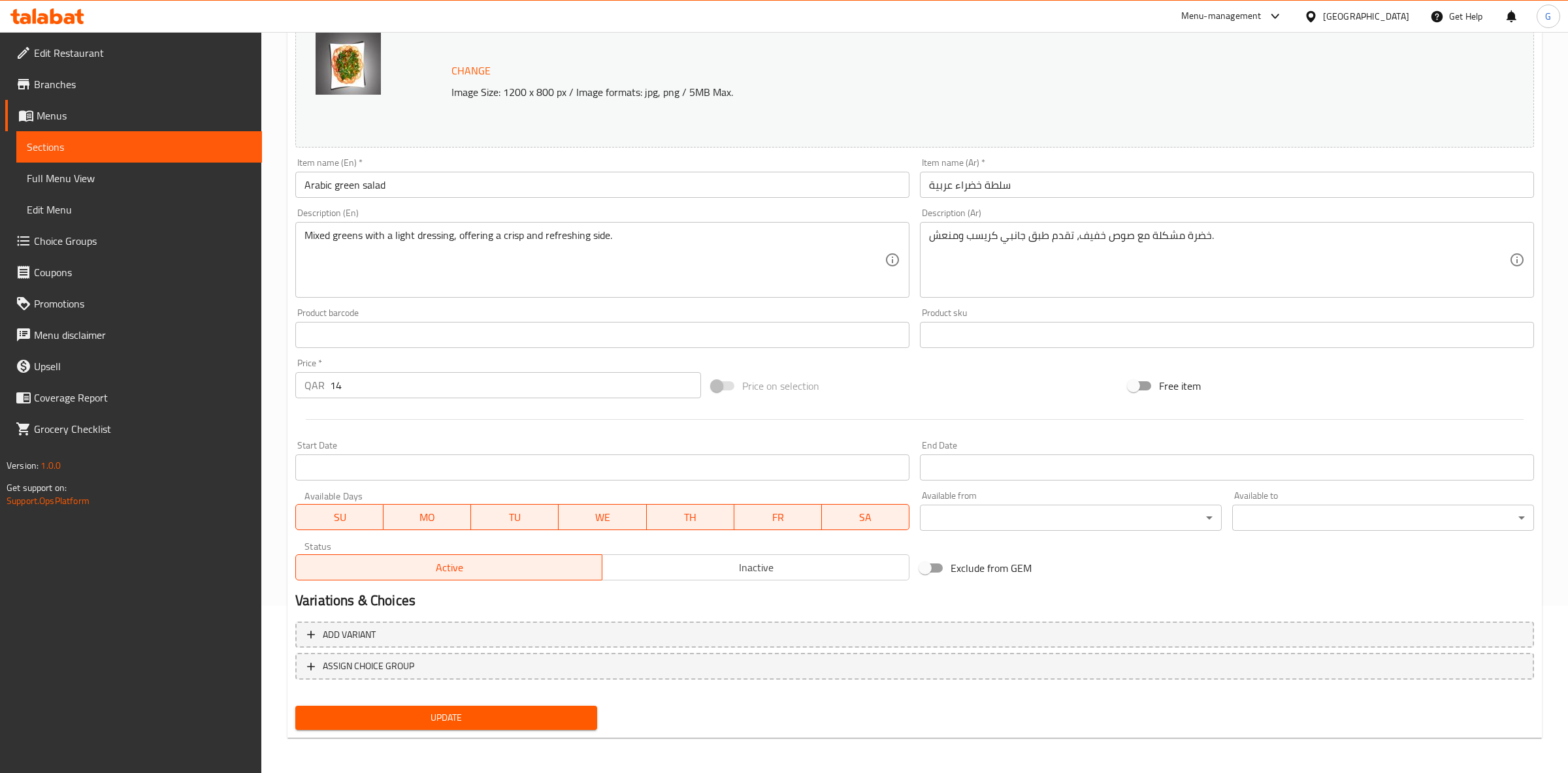
click at [555, 717] on span "Update" at bounding box center [446, 717] width 281 height 16
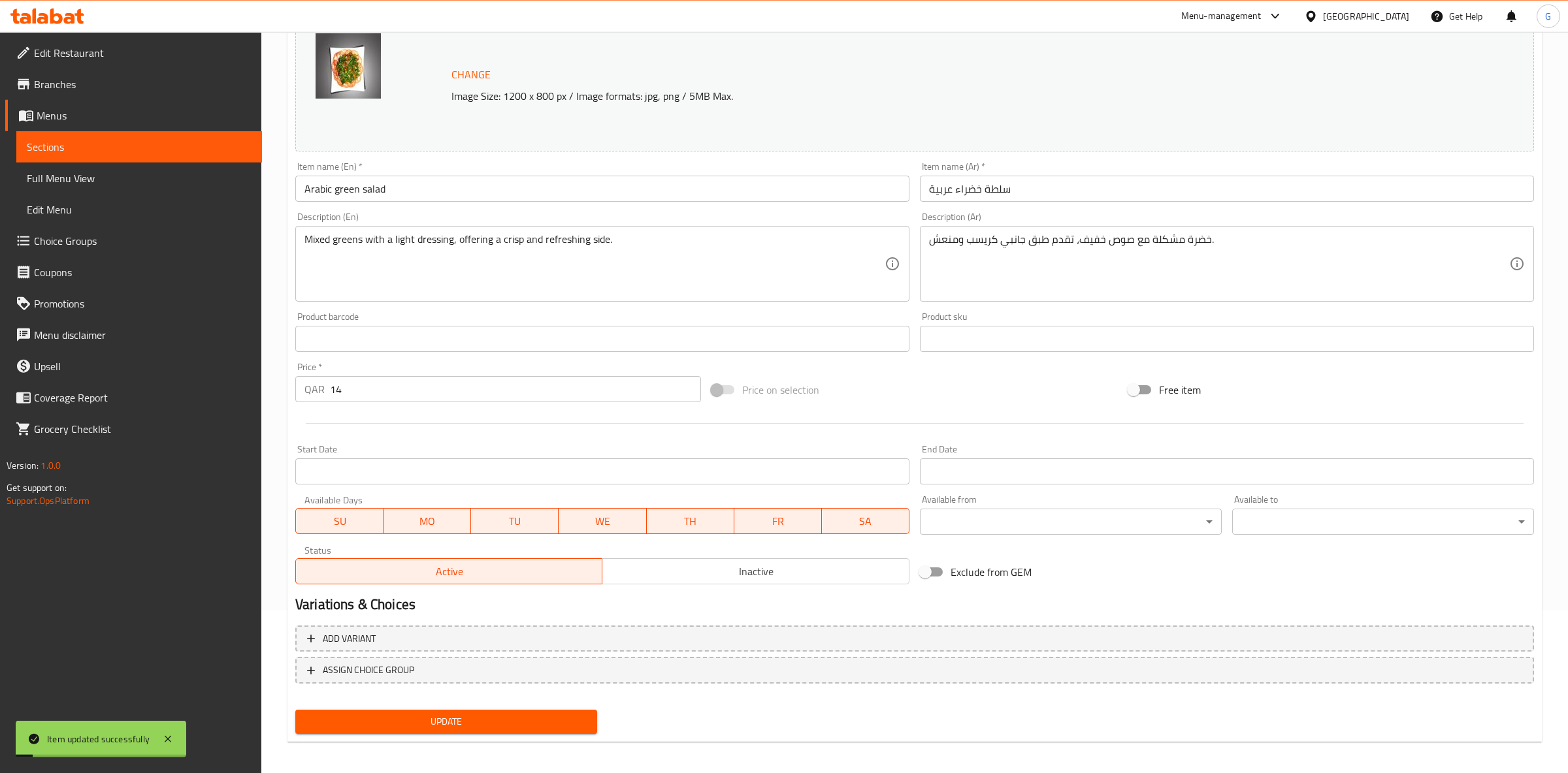
scroll to position [0, 0]
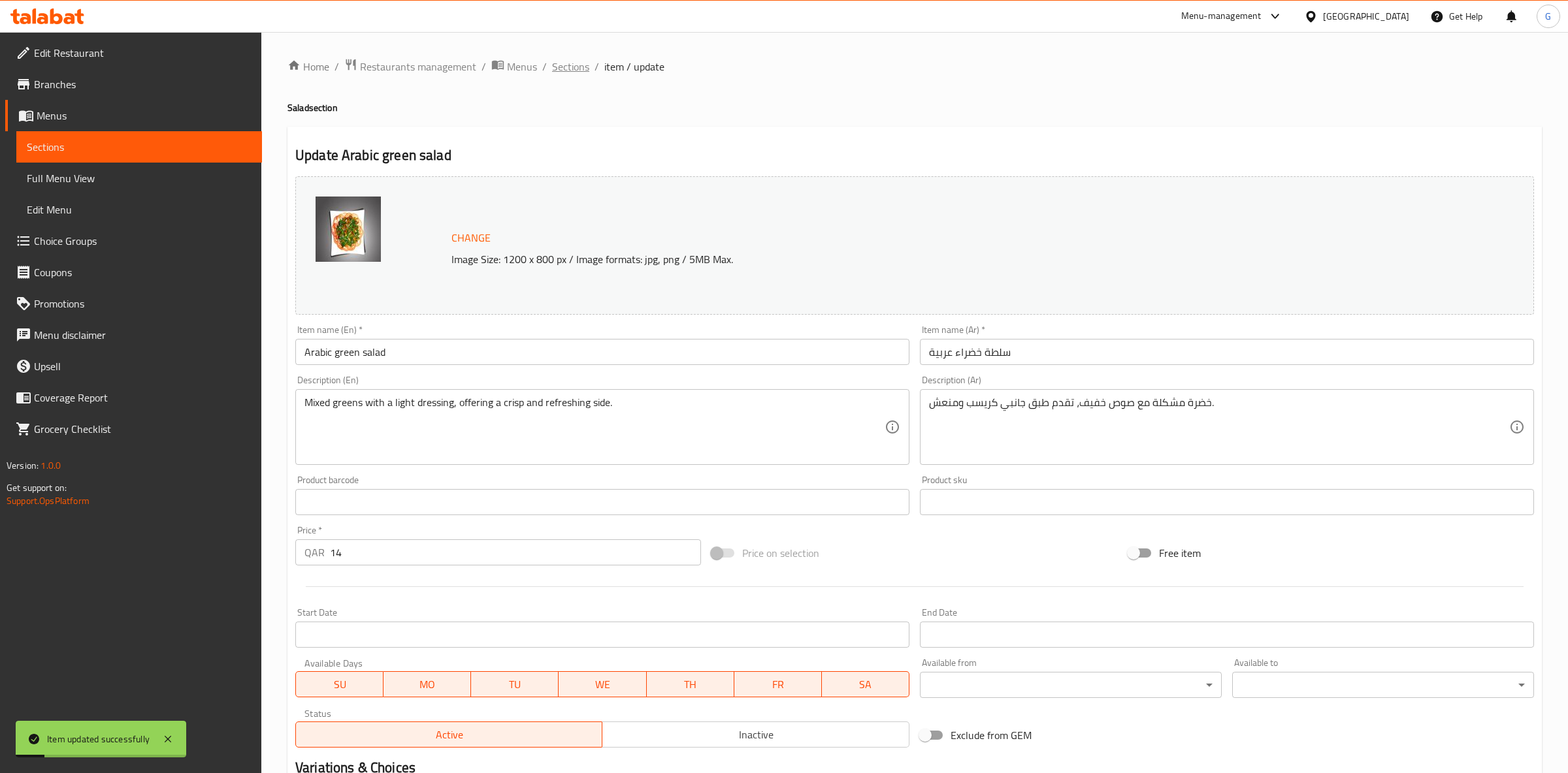
click at [576, 66] on span "Sections" at bounding box center [571, 67] width 37 height 16
